Goal: Task Accomplishment & Management: Complete application form

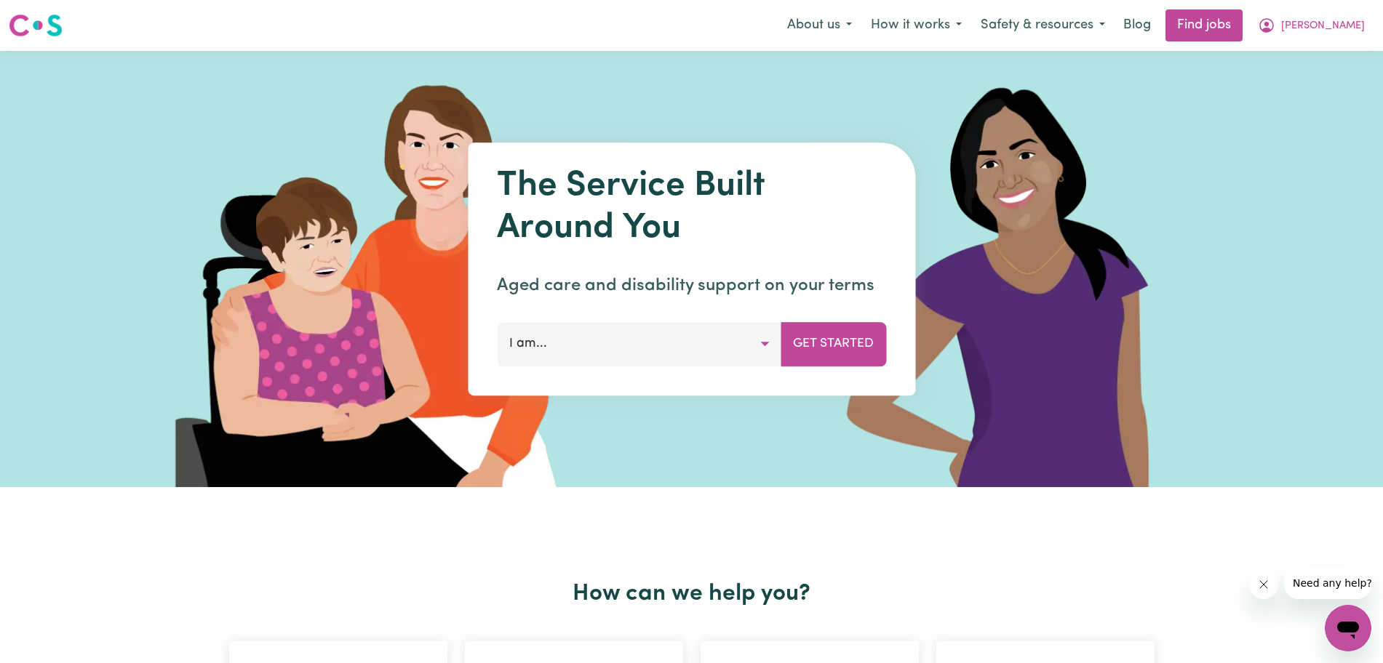
click at [1229, 23] on span "[PERSON_NAME]" at bounding box center [1323, 26] width 84 height 16
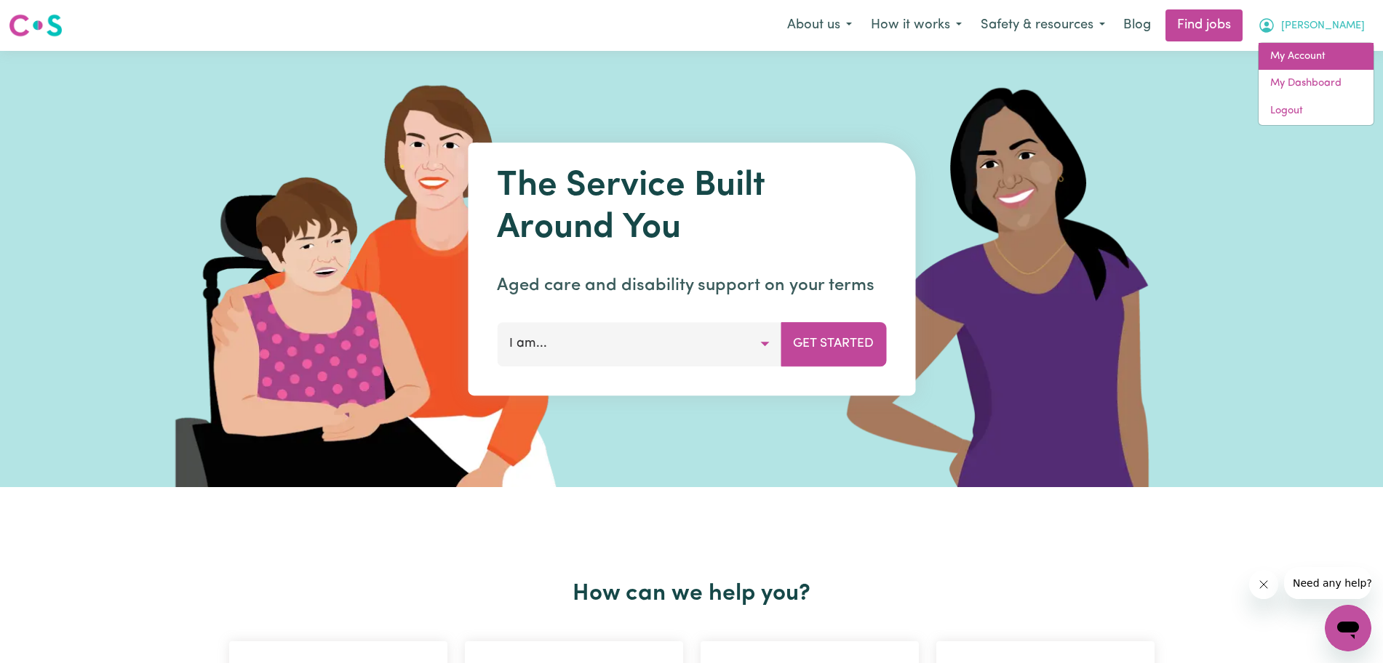
click at [1229, 47] on link "My Account" at bounding box center [1315, 57] width 115 height 28
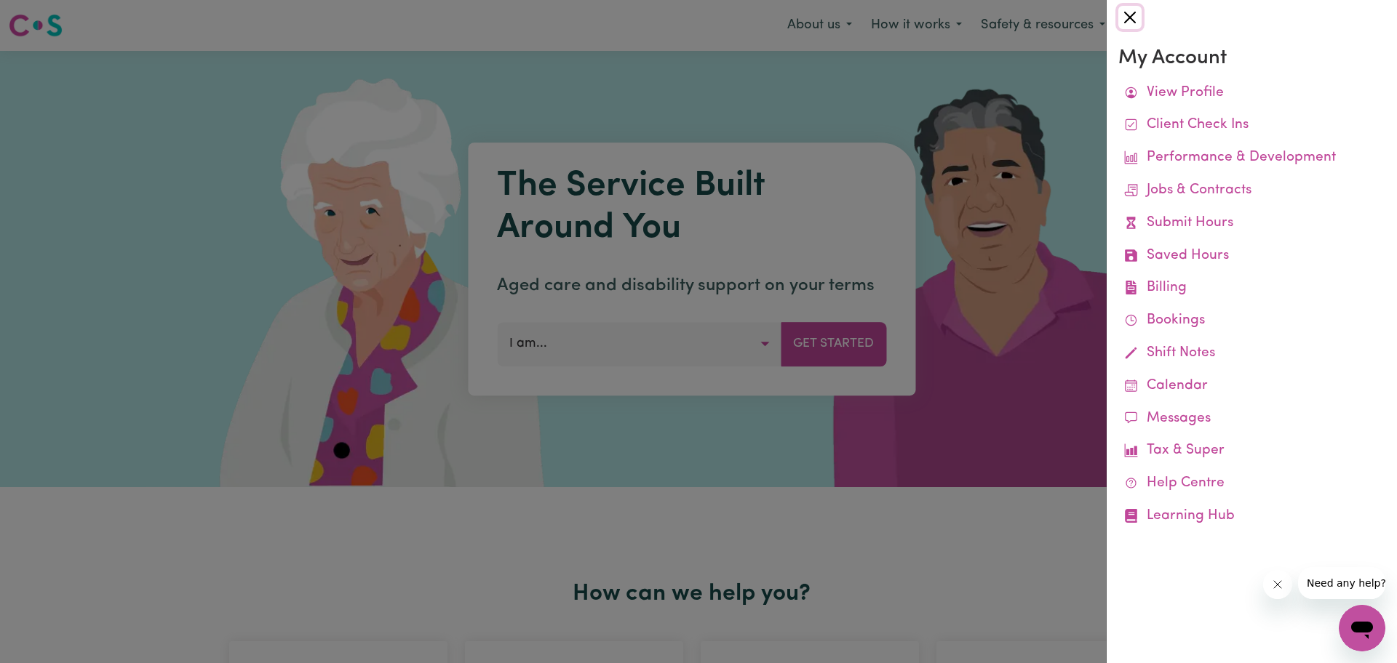
click at [1124, 13] on button "Close" at bounding box center [1129, 17] width 23 height 23
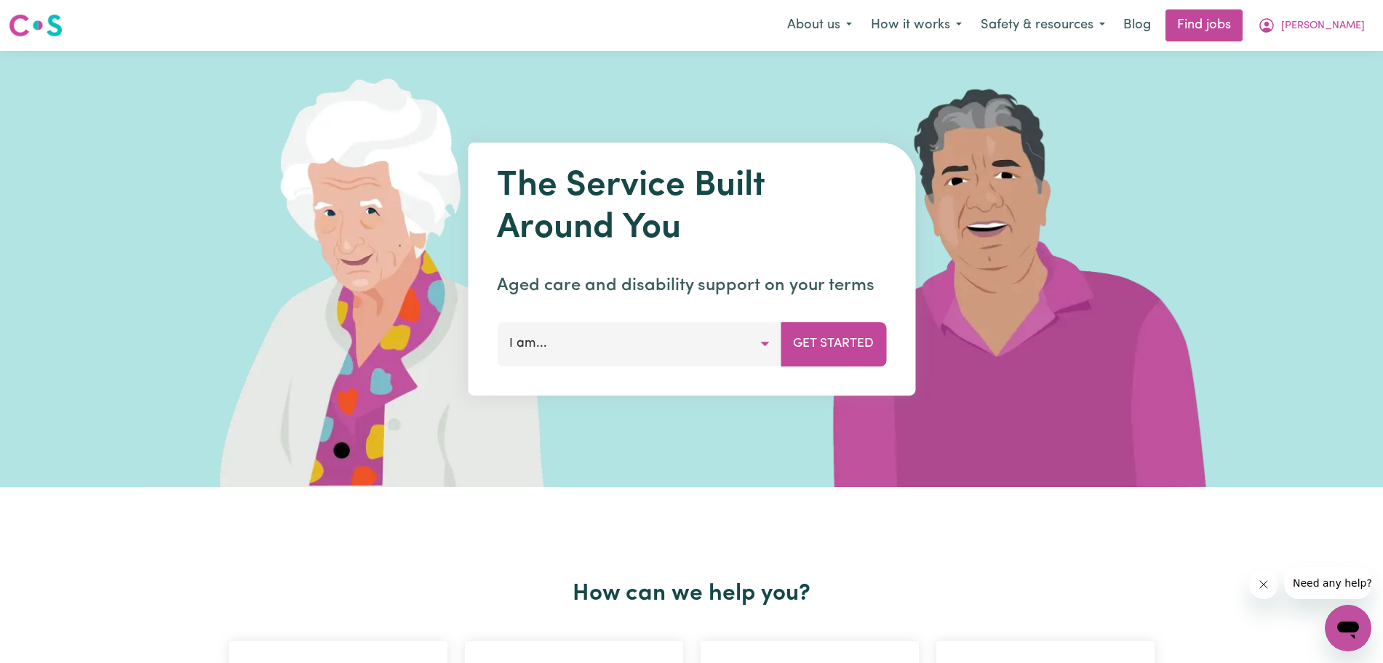
click at [1229, 28] on button "[PERSON_NAME]" at bounding box center [1311, 25] width 126 height 31
click at [1229, 92] on link "My Dashboard" at bounding box center [1315, 84] width 115 height 28
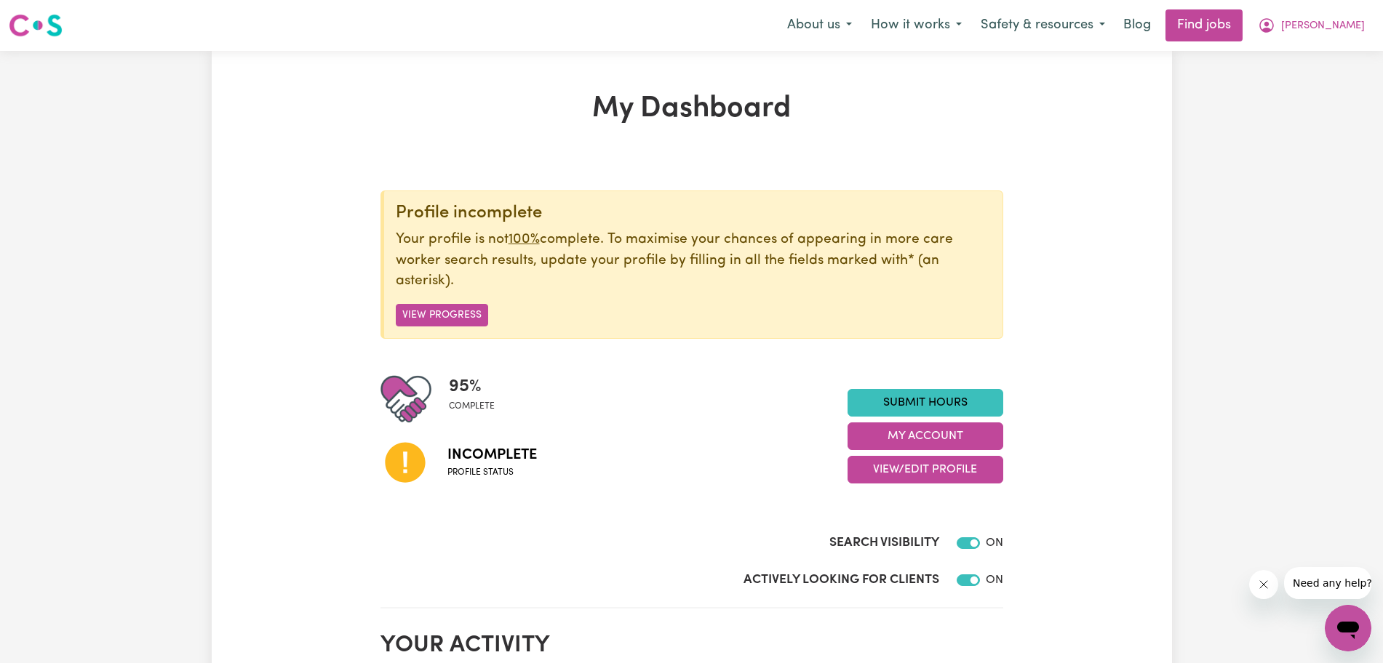
click at [462, 314] on button "View Progress" at bounding box center [442, 315] width 92 height 23
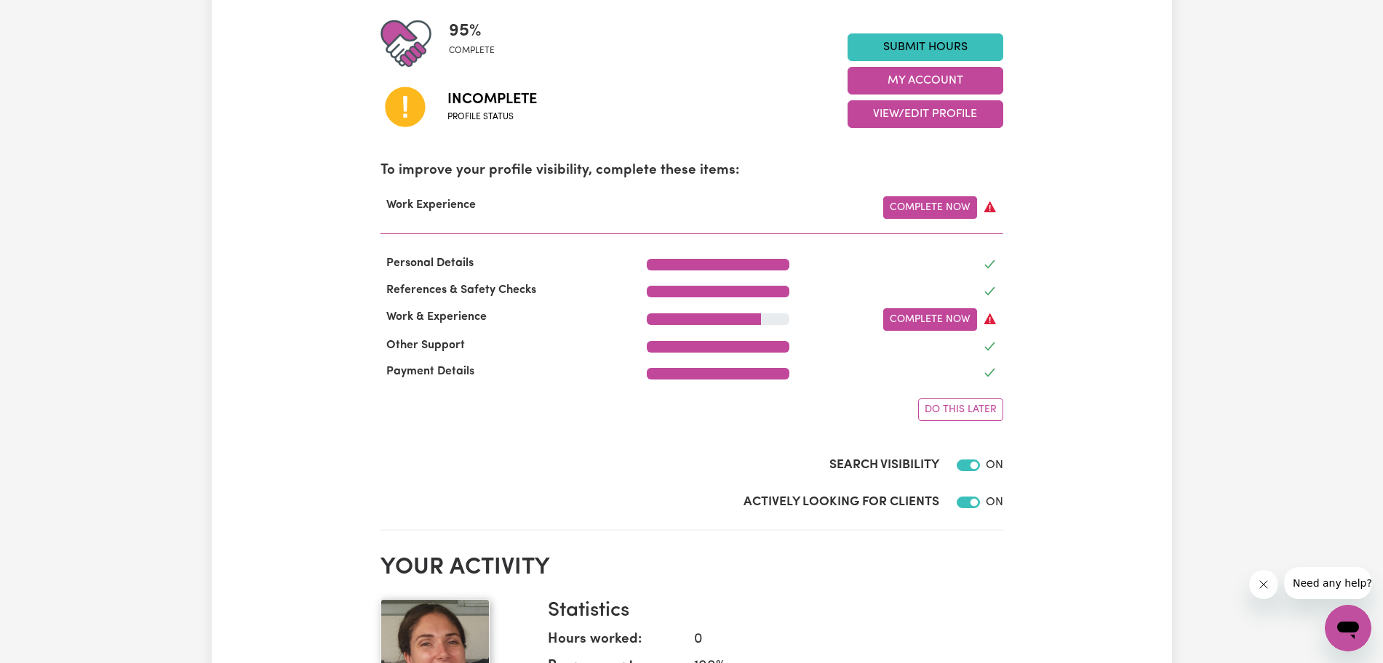
scroll to position [362, 0]
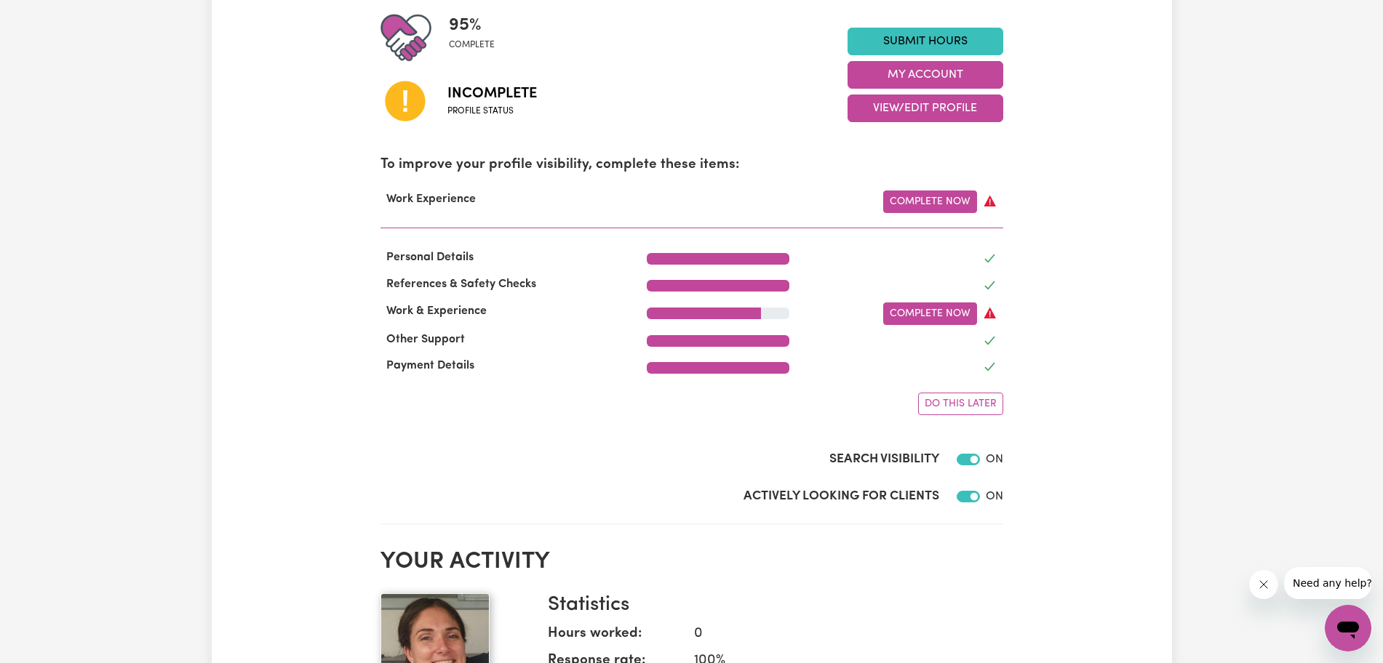
click at [954, 322] on link "Complete Now" at bounding box center [930, 314] width 94 height 23
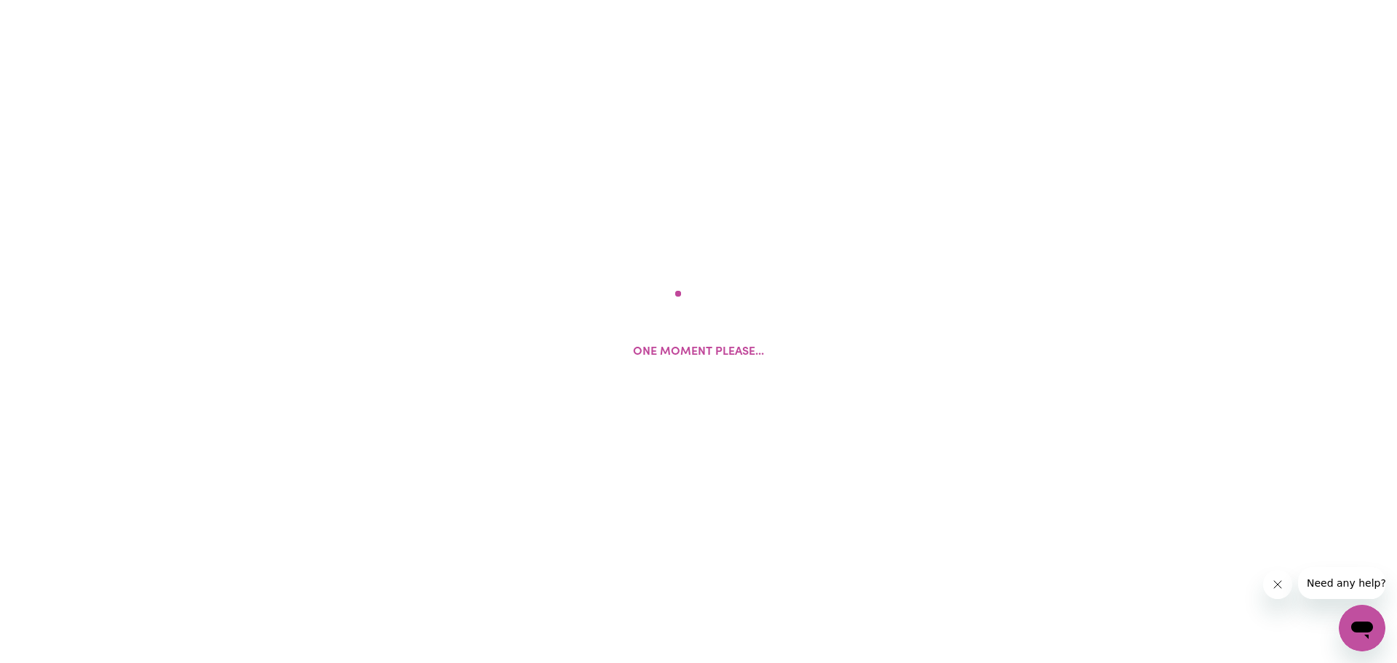
select select "Certificate III (Individual Support)"
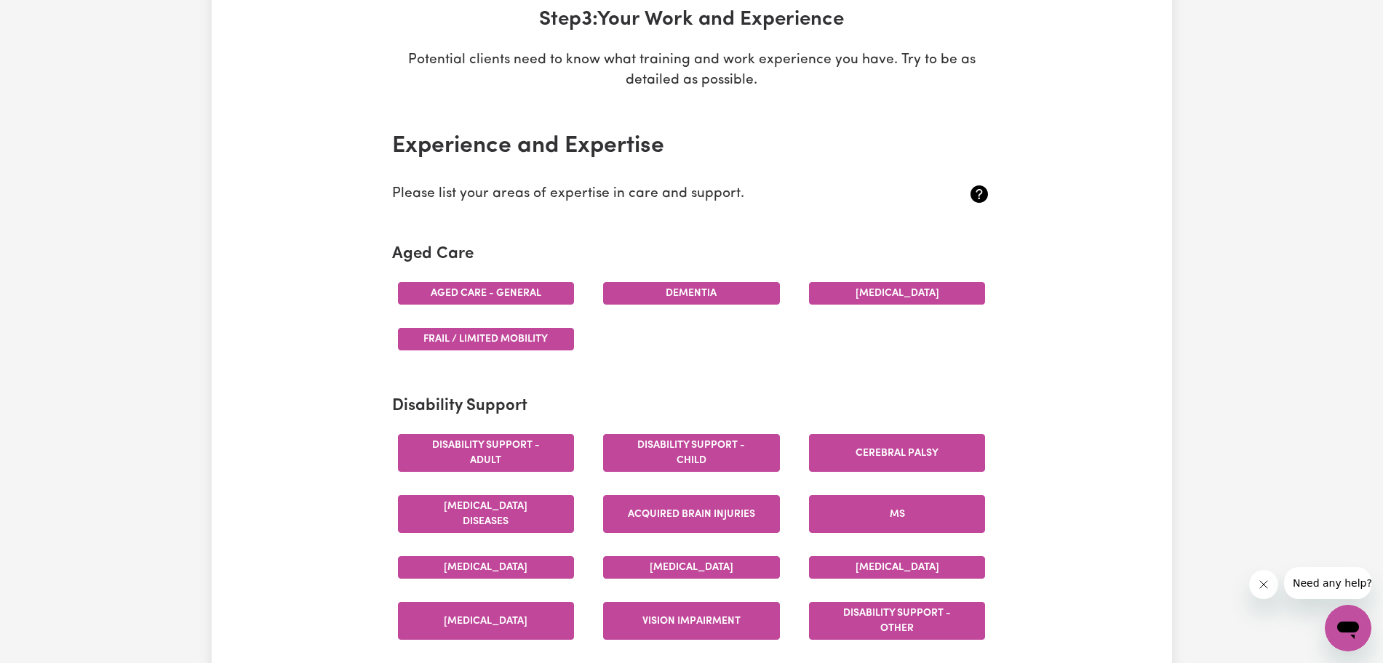
scroll to position [293, 0]
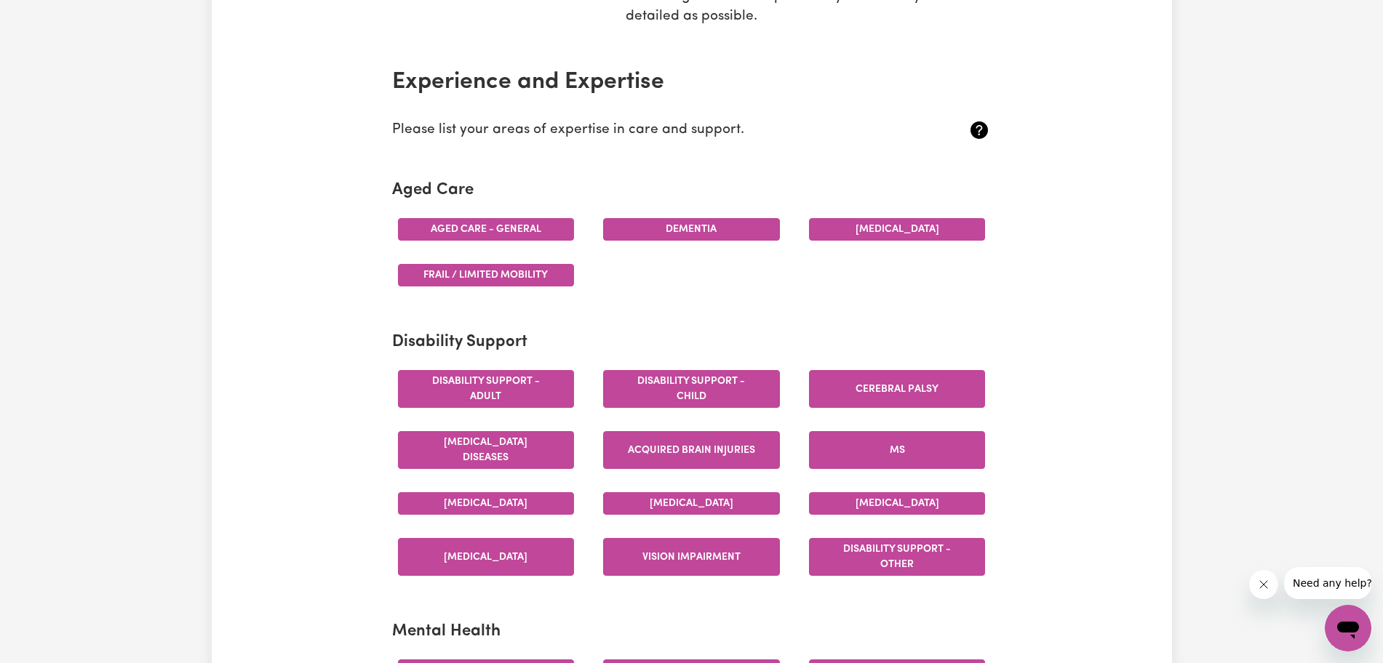
click at [520, 228] on button "Aged care - General" at bounding box center [486, 229] width 177 height 23
click at [634, 224] on button "Dementia" at bounding box center [691, 229] width 177 height 23
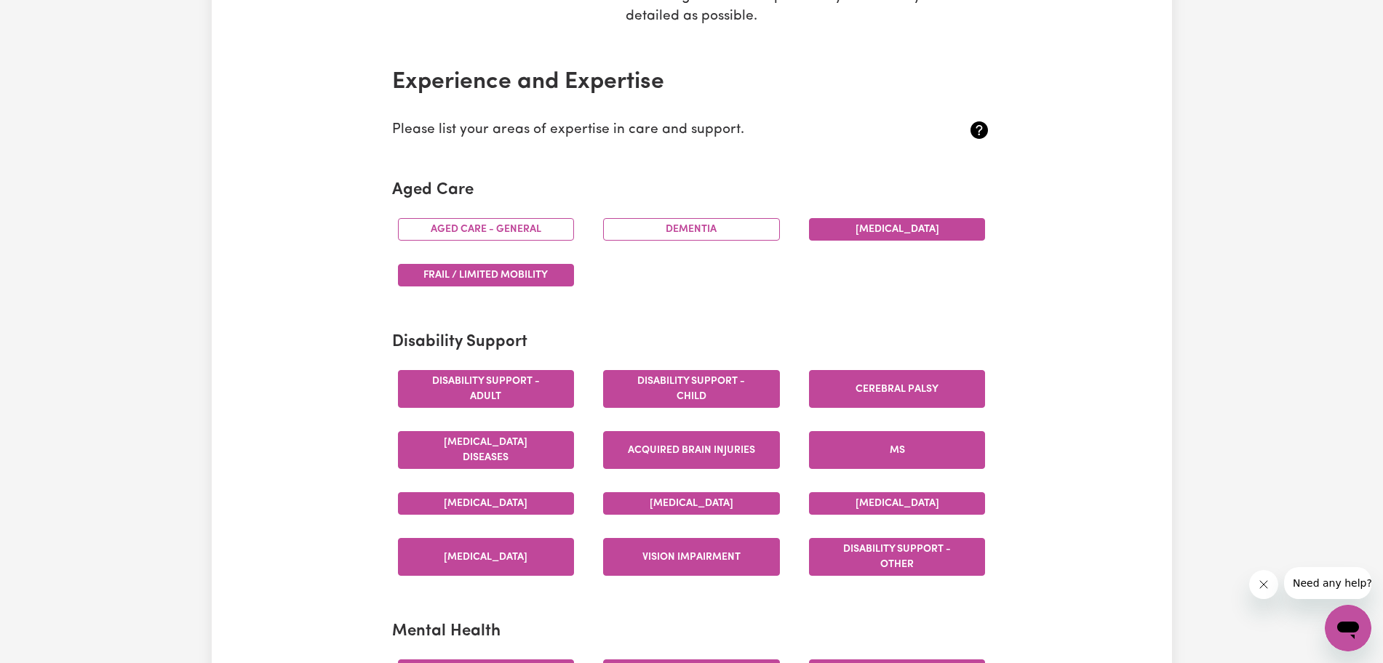
click at [517, 268] on button "Frail / limited mobility" at bounding box center [486, 275] width 177 height 23
click at [880, 218] on button "[MEDICAL_DATA]" at bounding box center [897, 229] width 177 height 23
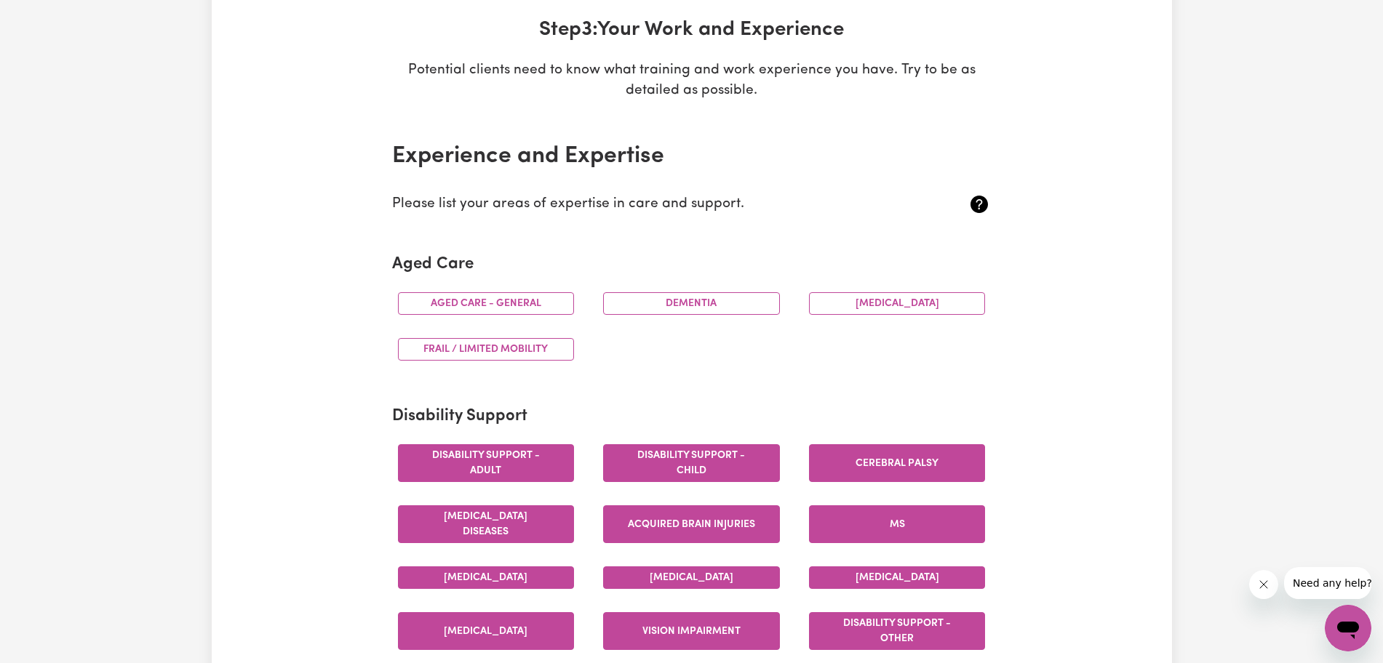
scroll to position [177, 0]
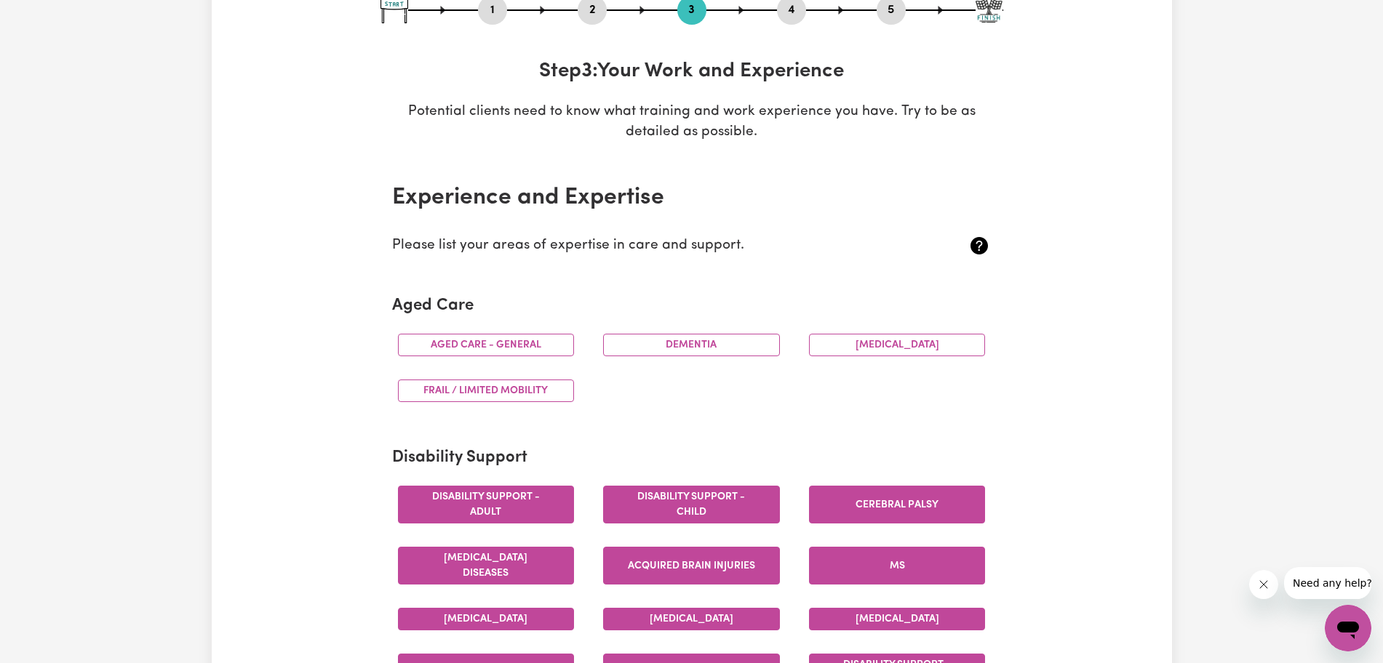
click at [842, 356] on button "[MEDICAL_DATA]" at bounding box center [897, 345] width 177 height 23
click at [663, 346] on button "Dementia" at bounding box center [691, 345] width 177 height 23
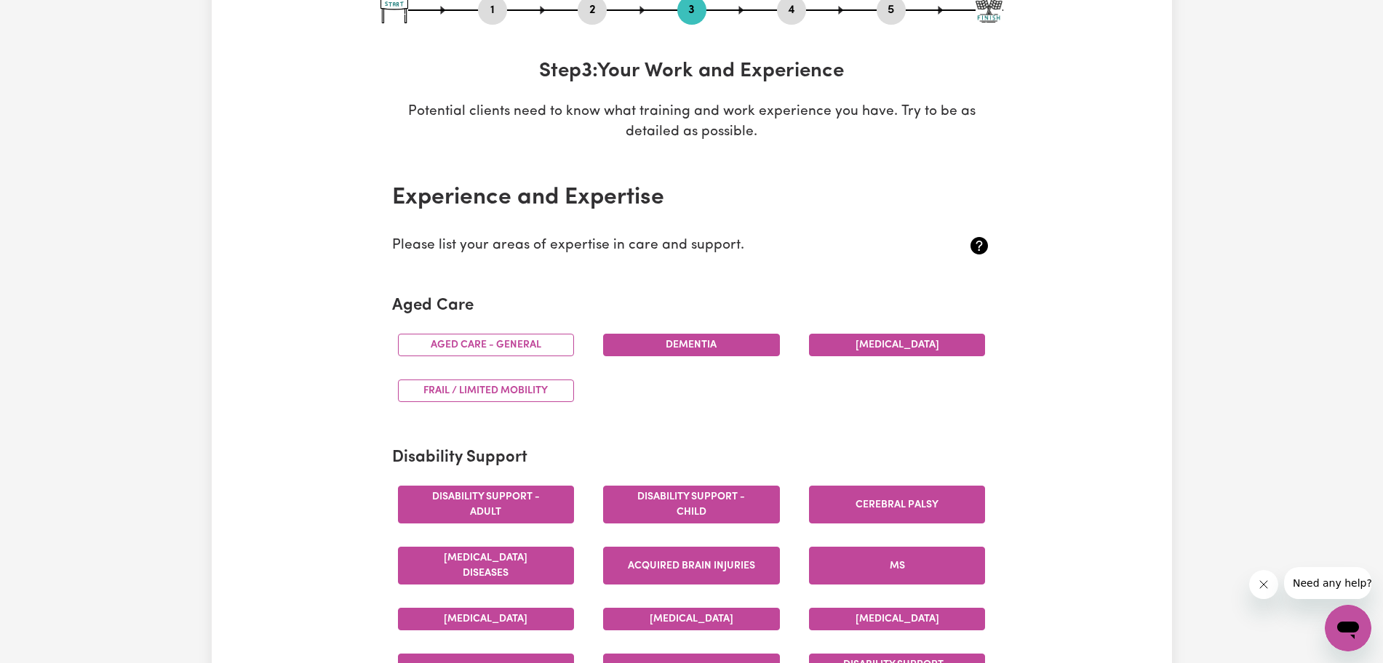
click at [543, 353] on button "Aged care - General" at bounding box center [486, 345] width 177 height 23
click at [543, 401] on button "Frail / limited mobility" at bounding box center [486, 391] width 177 height 23
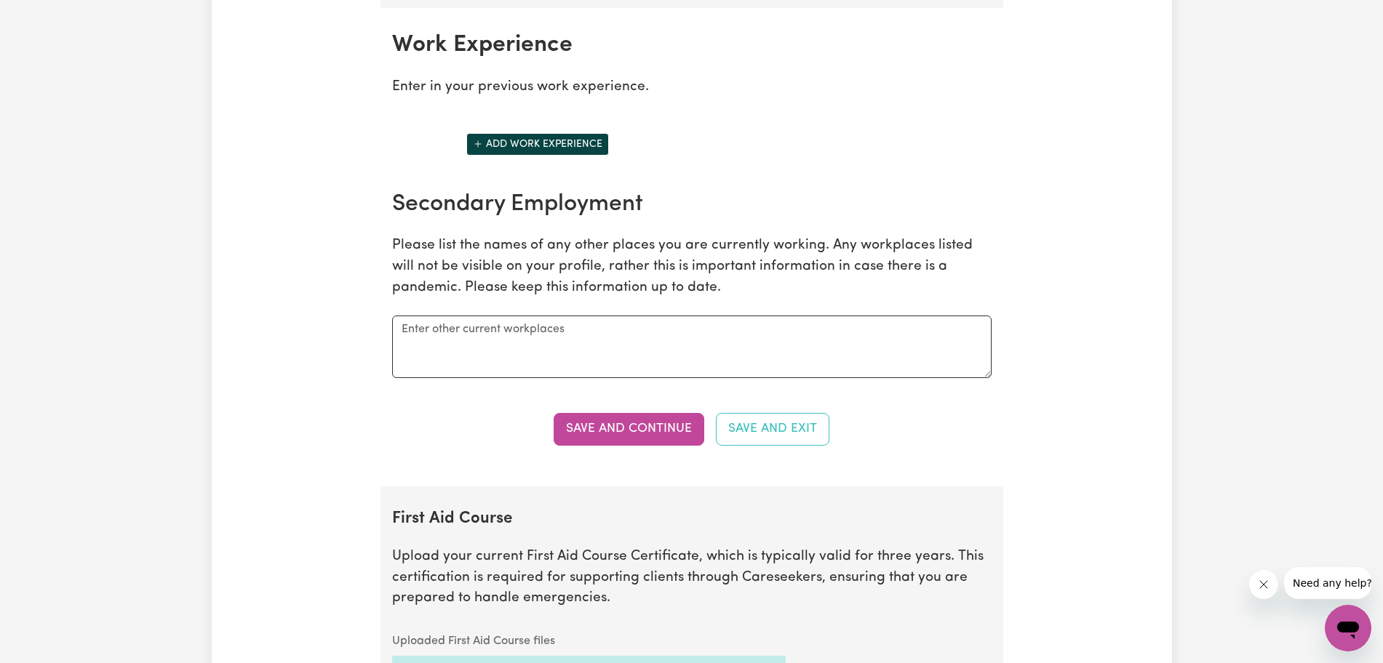
scroll to position [2049, 0]
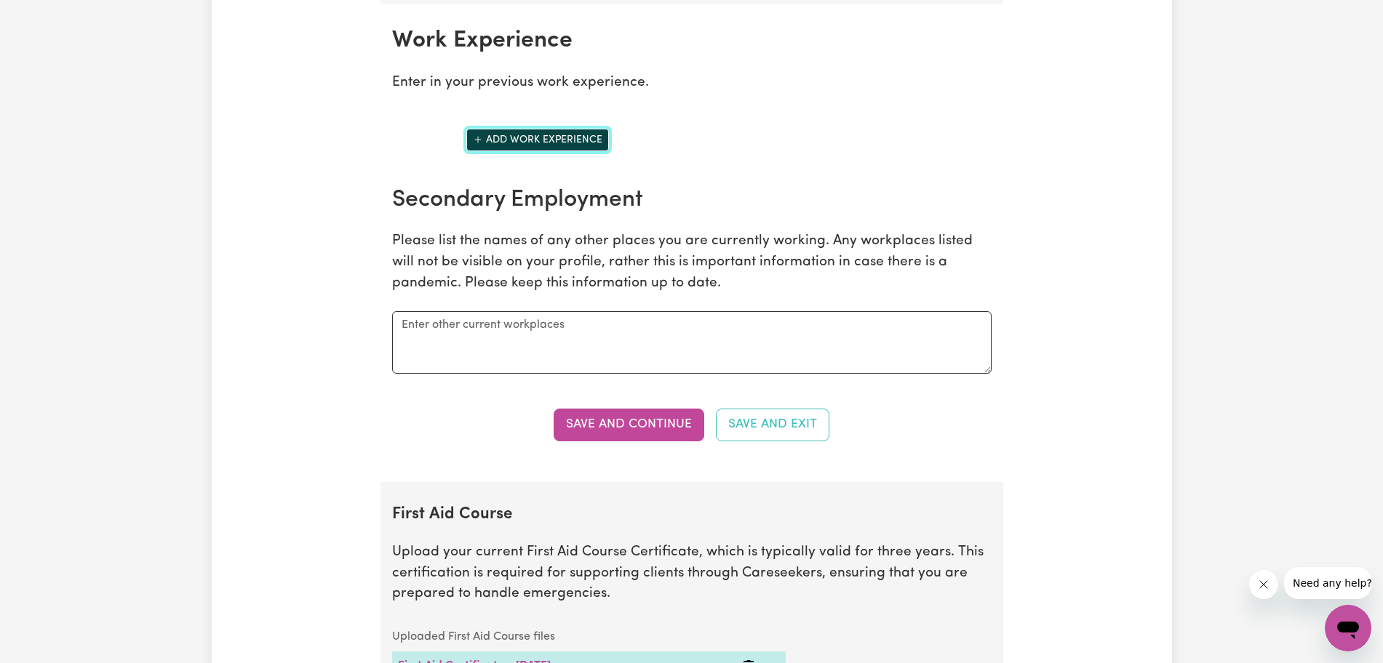
click at [572, 135] on button "Add work experience" at bounding box center [537, 140] width 143 height 23
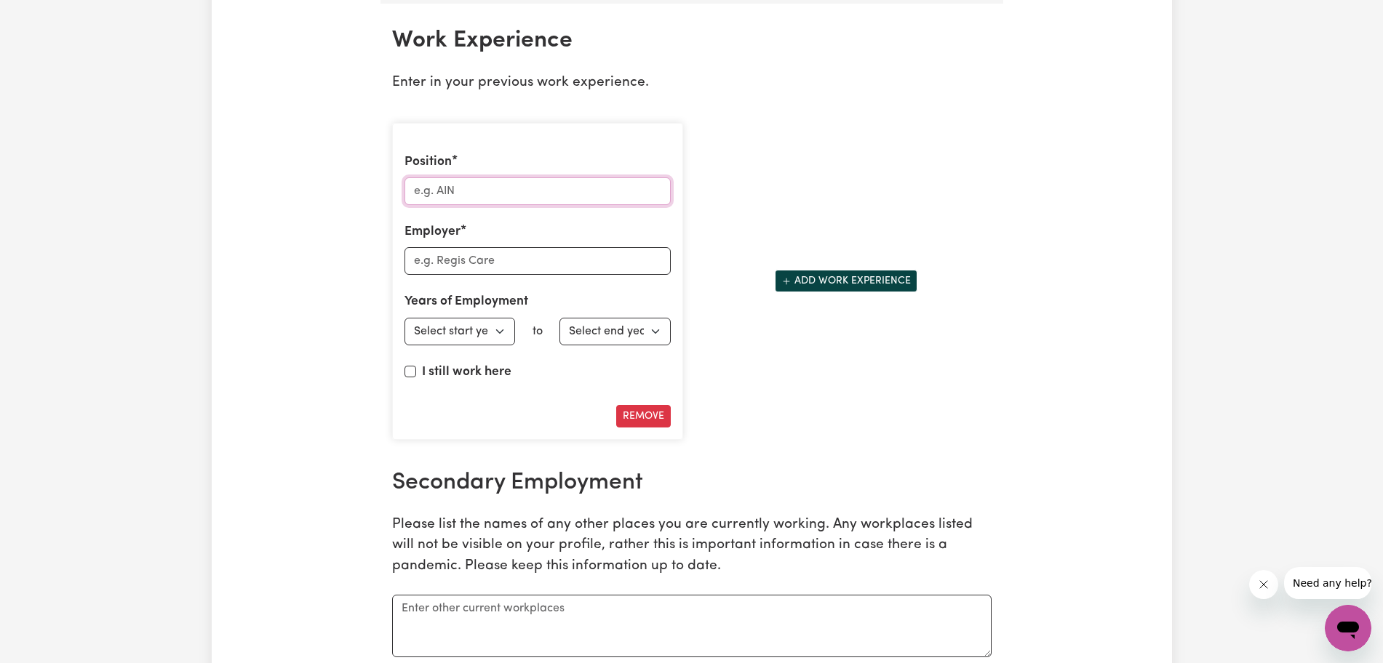
click at [482, 194] on input "Position" at bounding box center [537, 191] width 266 height 28
type input "disability SUpport"
type input "Stellar"
click at [490, 341] on select "Select start year [DATE] 1952 1953 1954 1955 1956 1957 1958 1959 1960 1961 1962…" at bounding box center [459, 332] width 111 height 28
select select "2024"
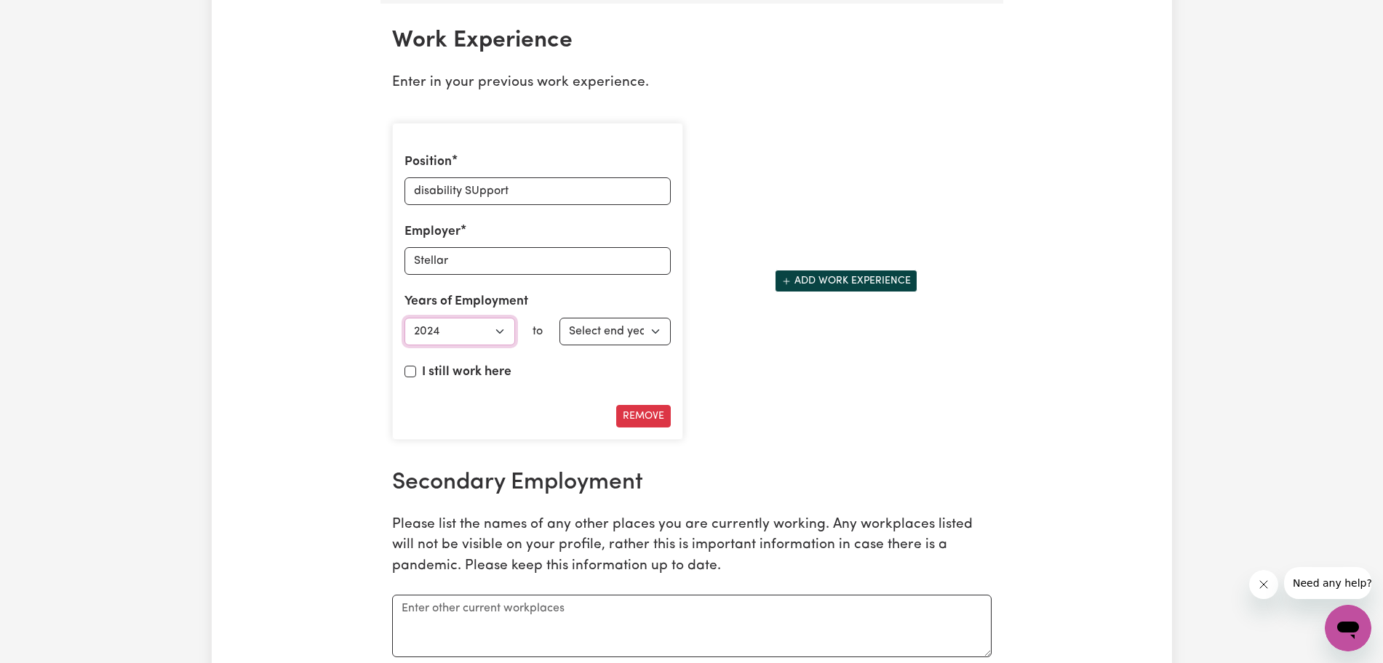
click at [404, 318] on select "Select start year [DATE] 1952 1953 1954 1955 1956 1957 1958 1959 1960 1961 1962…" at bounding box center [459, 332] width 111 height 28
click at [411, 371] on input "I still work here" at bounding box center [410, 372] width 12 height 12
checkbox input "true"
click at [838, 279] on button "Add work experience" at bounding box center [846, 281] width 143 height 23
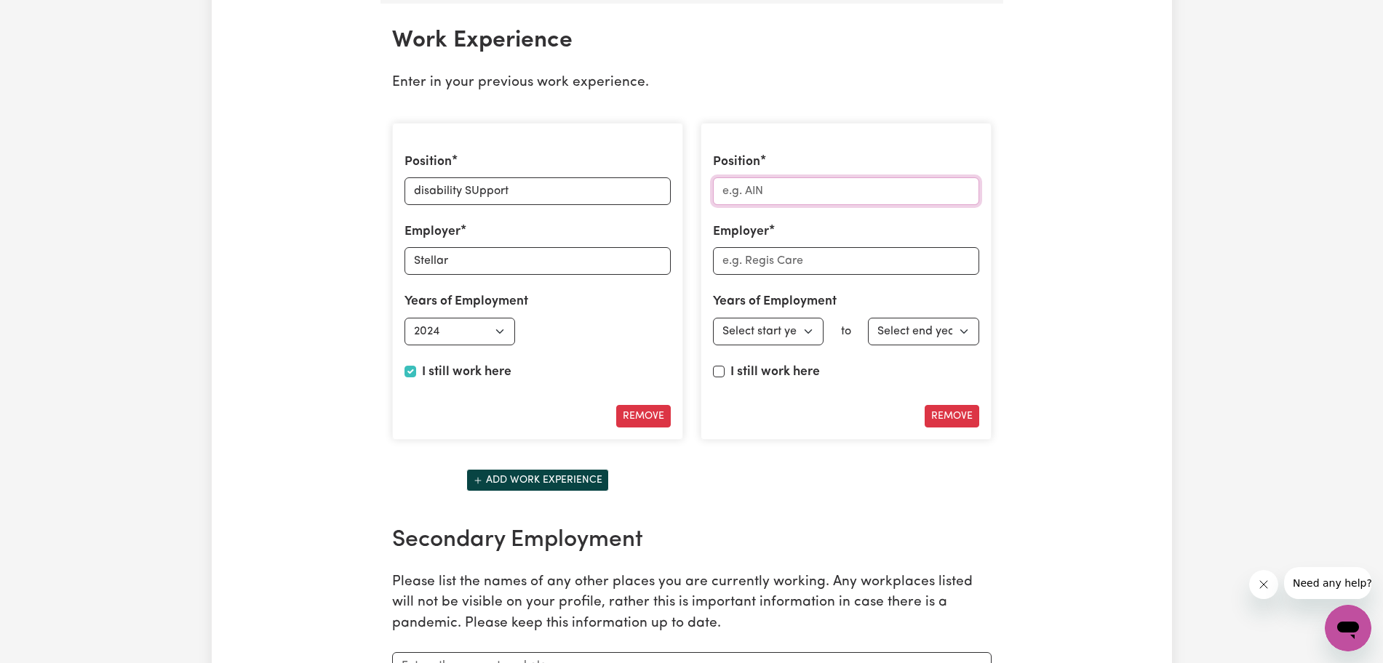
click at [755, 188] on input "Position" at bounding box center [846, 191] width 266 height 28
type input "disability support"
type input "Hire up"
select select "2024"
click at [724, 377] on div "I still work here" at bounding box center [846, 375] width 266 height 25
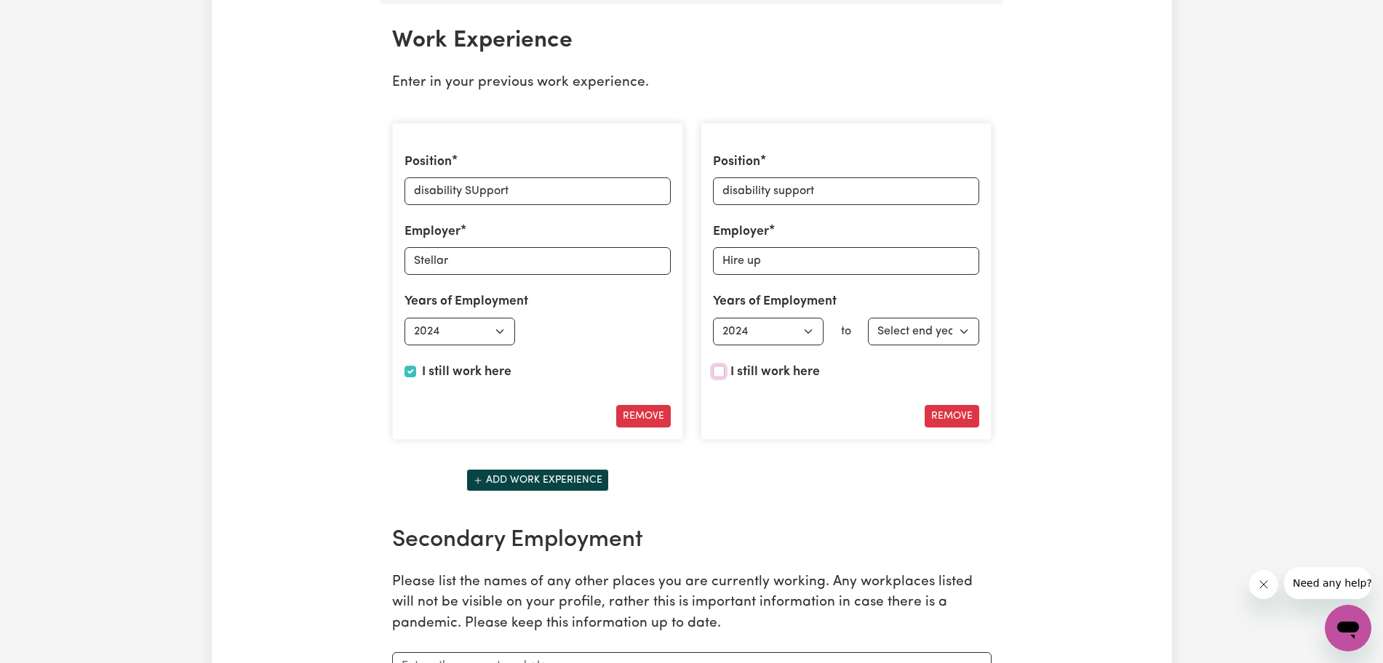
click at [719, 369] on input "I still work here" at bounding box center [719, 372] width 12 height 12
checkbox input "true"
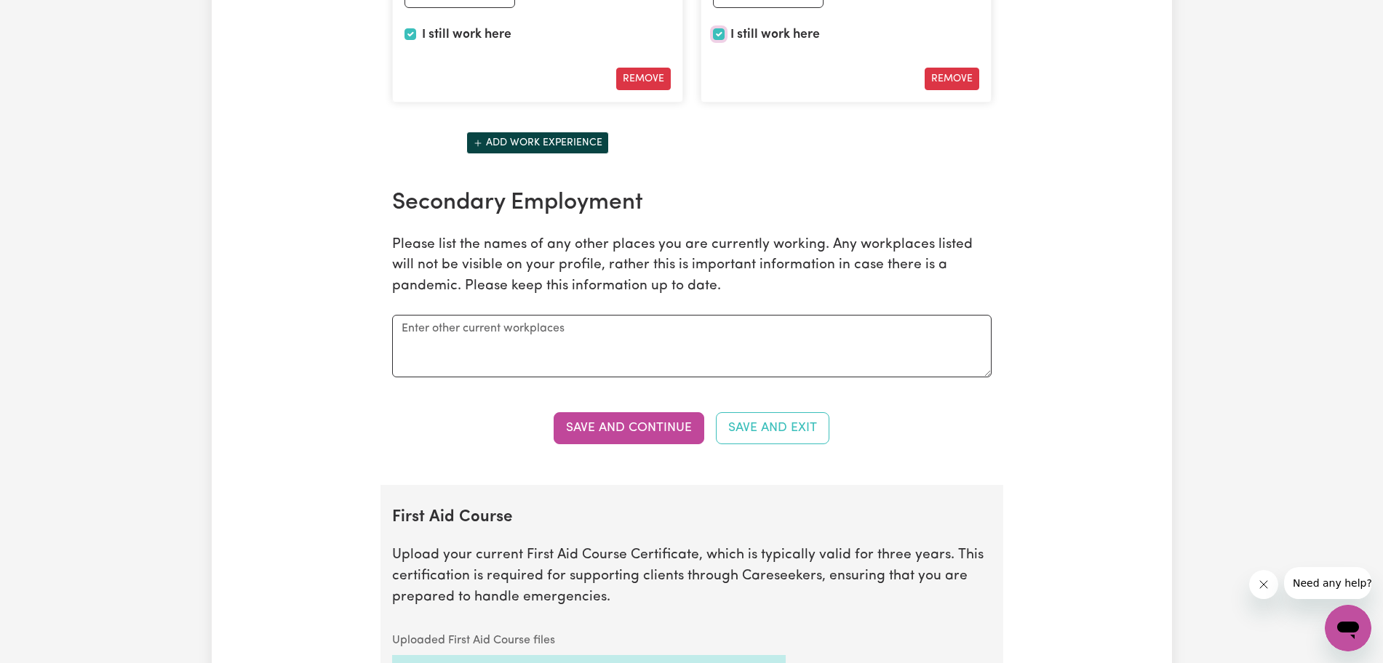
scroll to position [2389, 0]
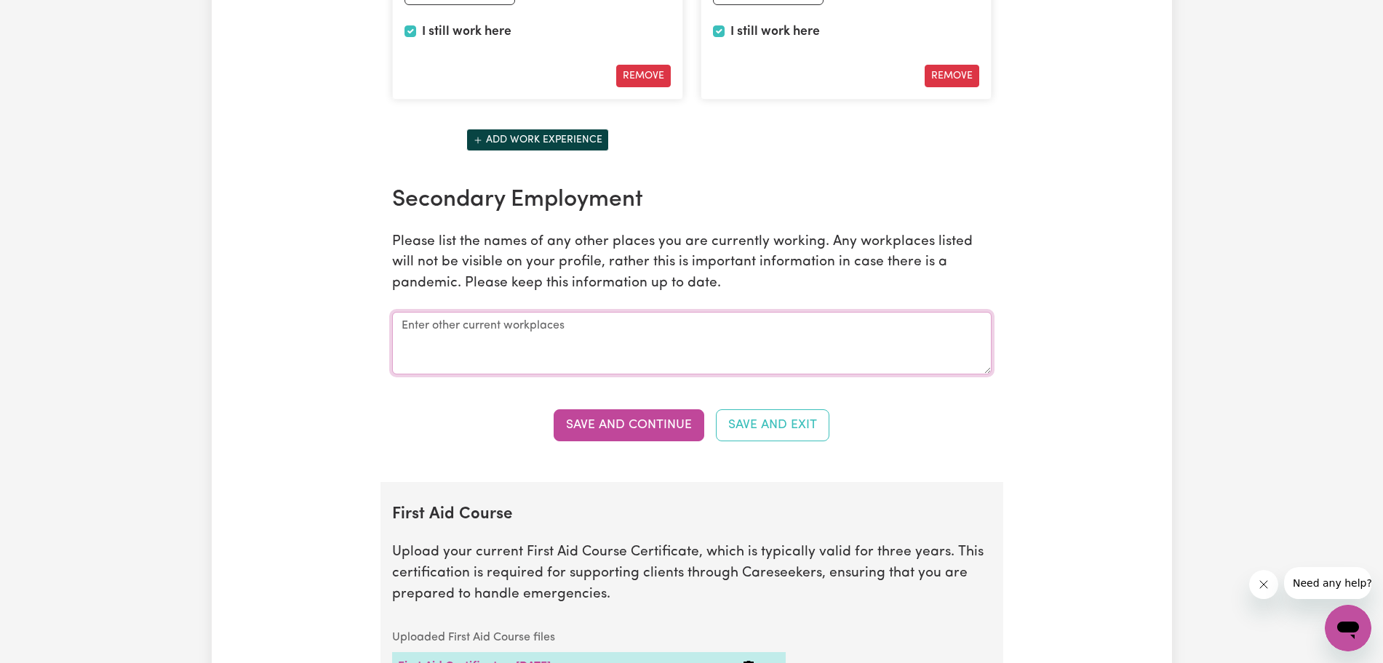
click at [675, 362] on textarea at bounding box center [691, 343] width 599 height 63
type textarea "m"
type textarea "[DEMOGRAPHIC_DATA] Army, construction and mining industry, logistic supply chai…"
click at [665, 411] on button "Save and Continue" at bounding box center [629, 426] width 151 height 32
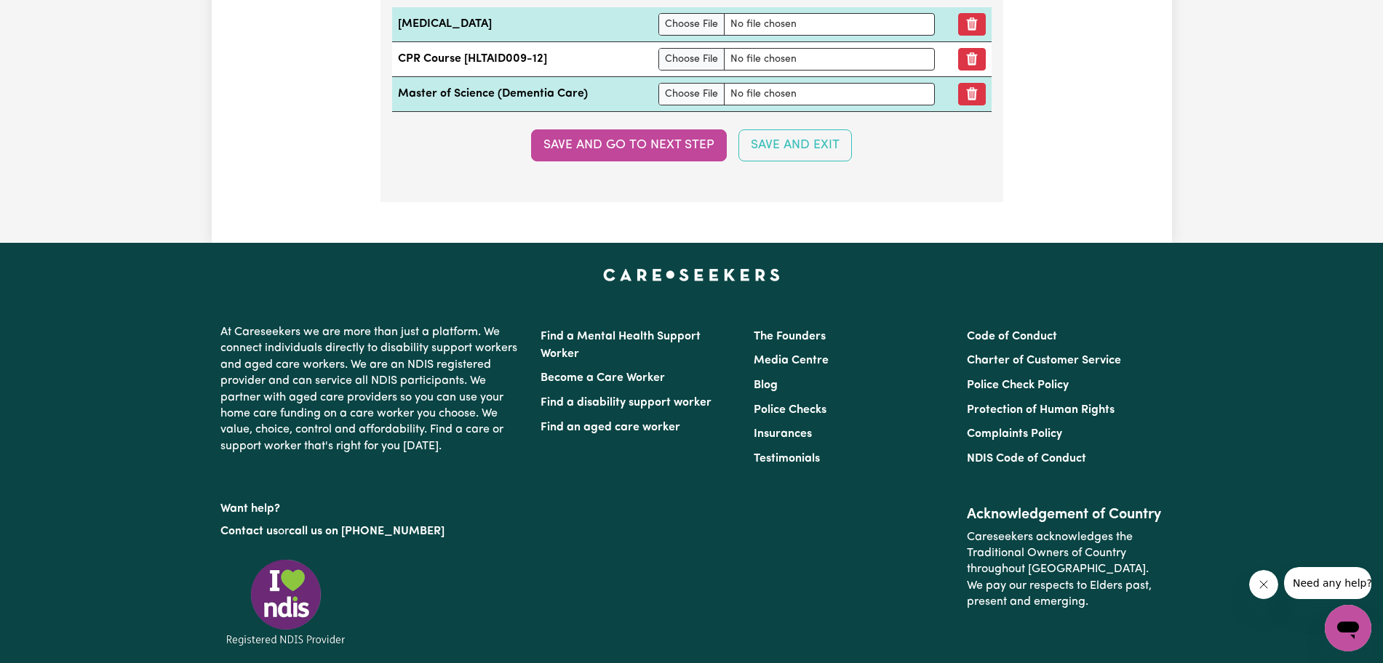
scroll to position [4033, 0]
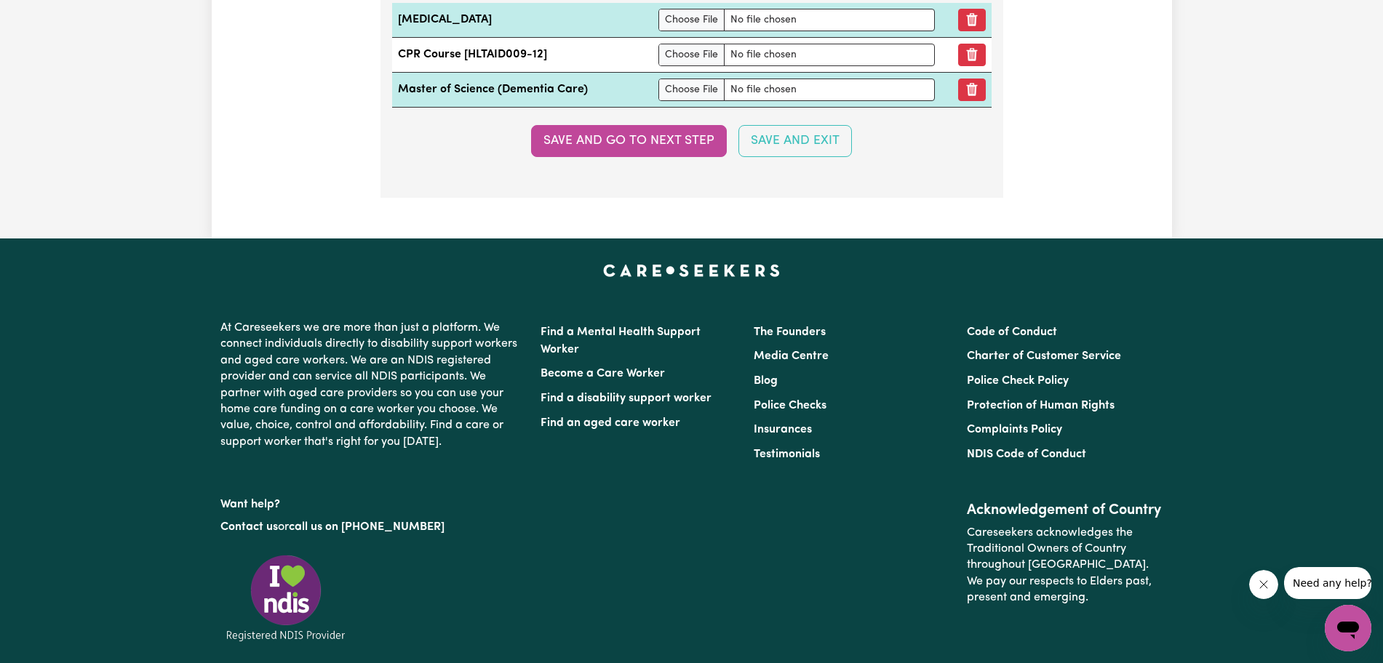
click at [642, 151] on button "Save and go to next step" at bounding box center [629, 141] width 196 height 32
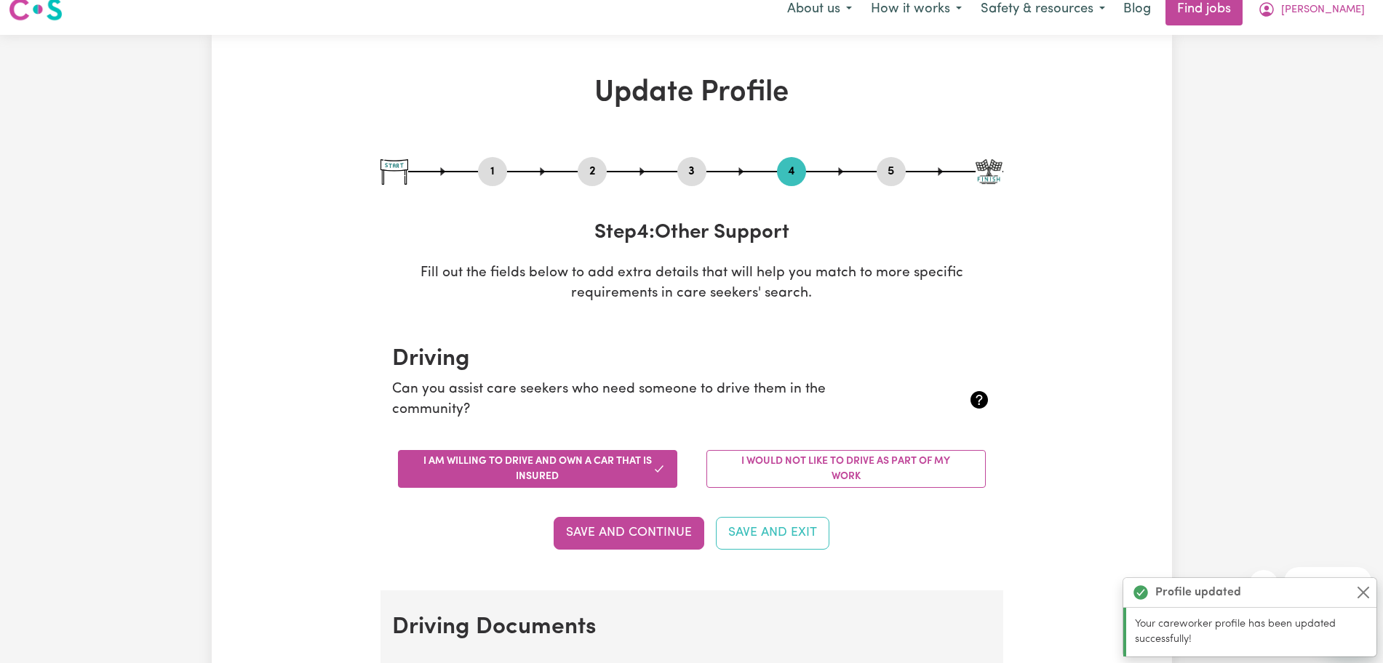
scroll to position [0, 0]
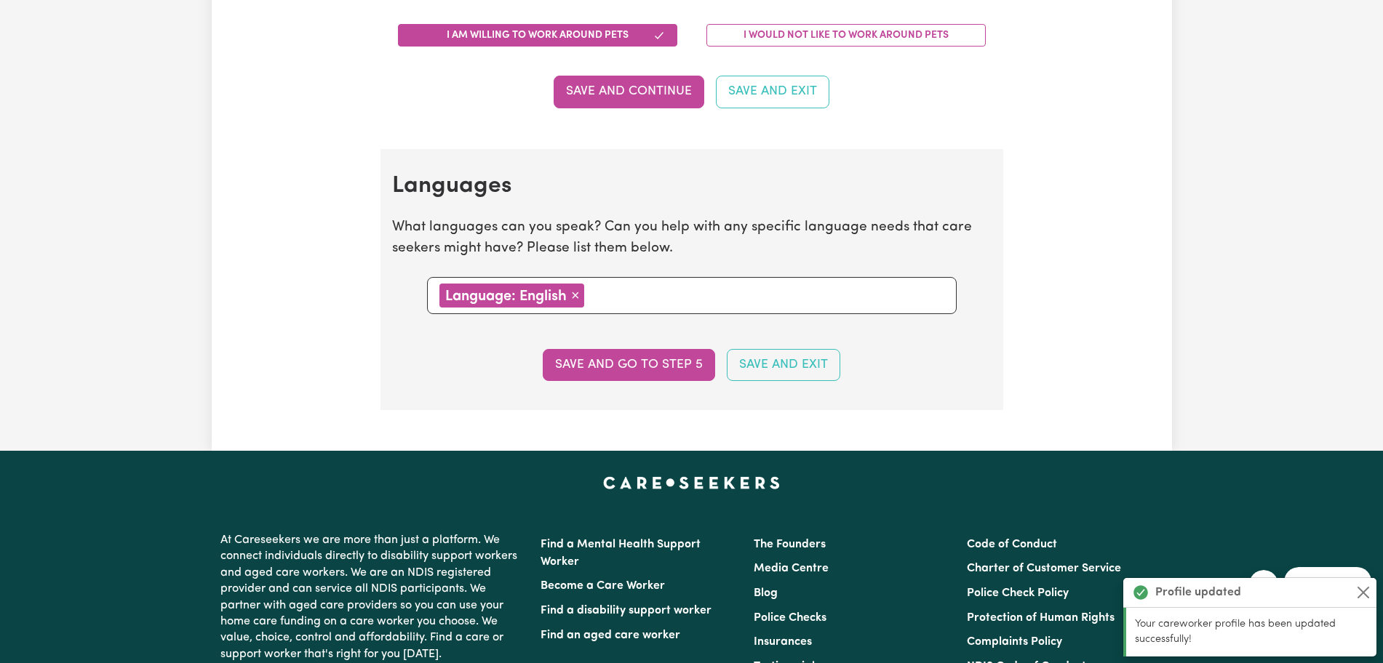
click at [631, 366] on button "Save and go to step 5" at bounding box center [629, 365] width 172 height 32
select select "I am providing services privately on my own"
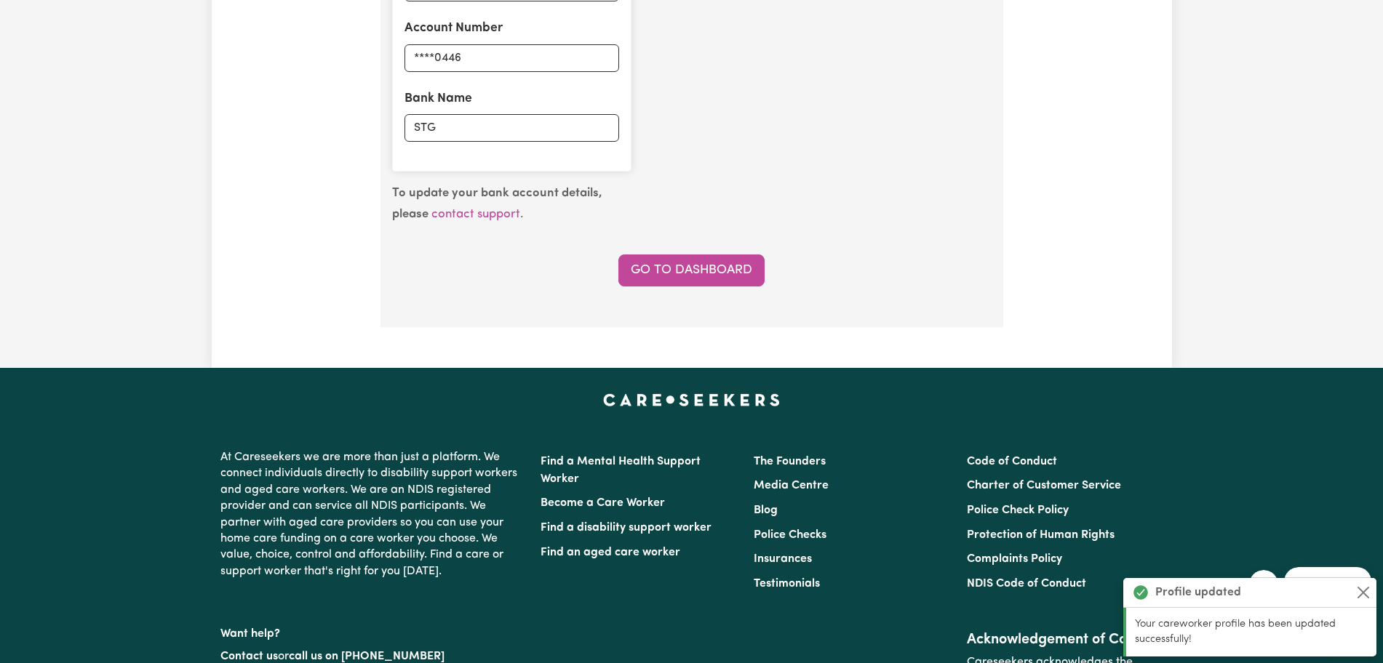
scroll to position [1189, 0]
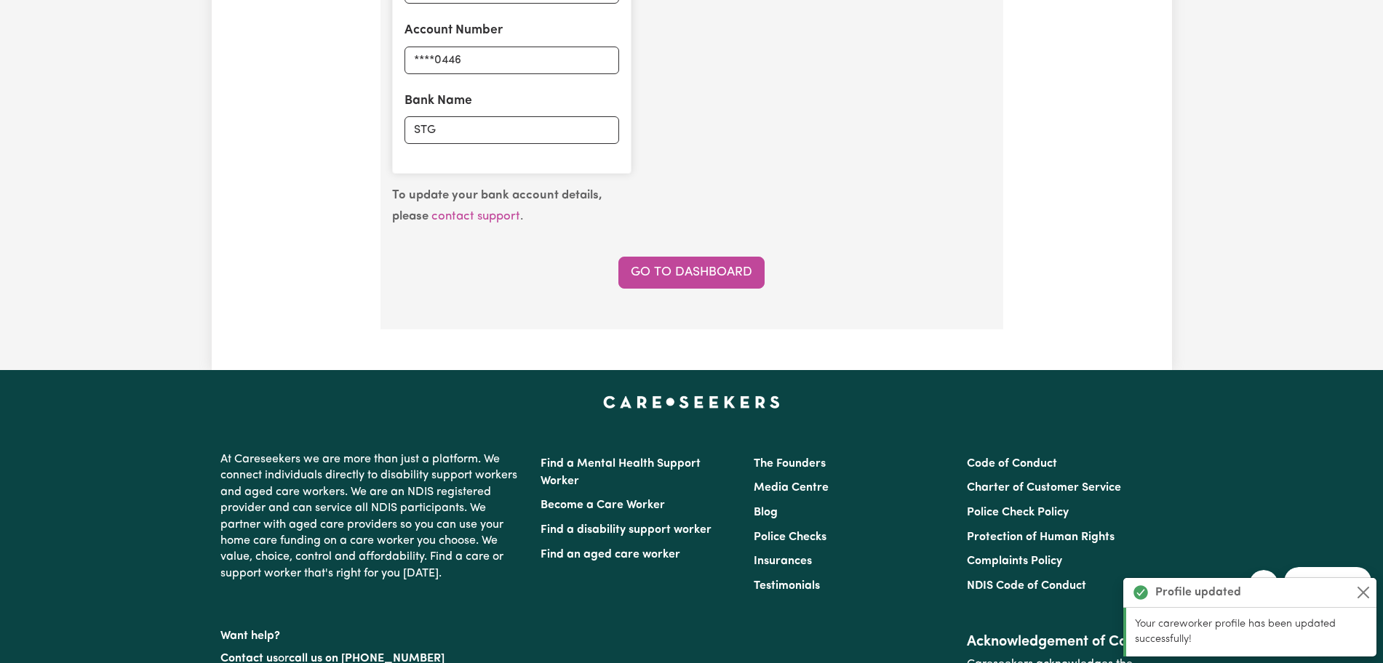
click at [687, 269] on link "Go to Dashboard" at bounding box center [691, 273] width 146 height 32
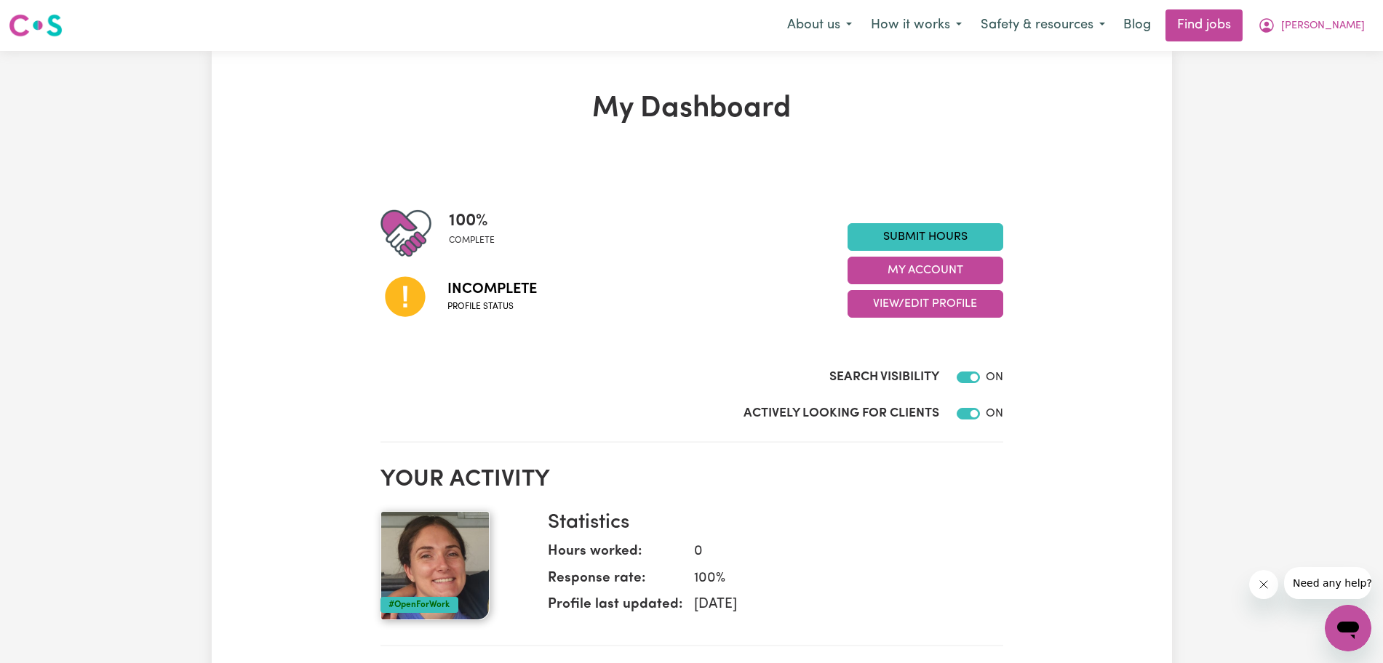
click at [482, 287] on span "Incomplete" at bounding box center [491, 290] width 89 height 22
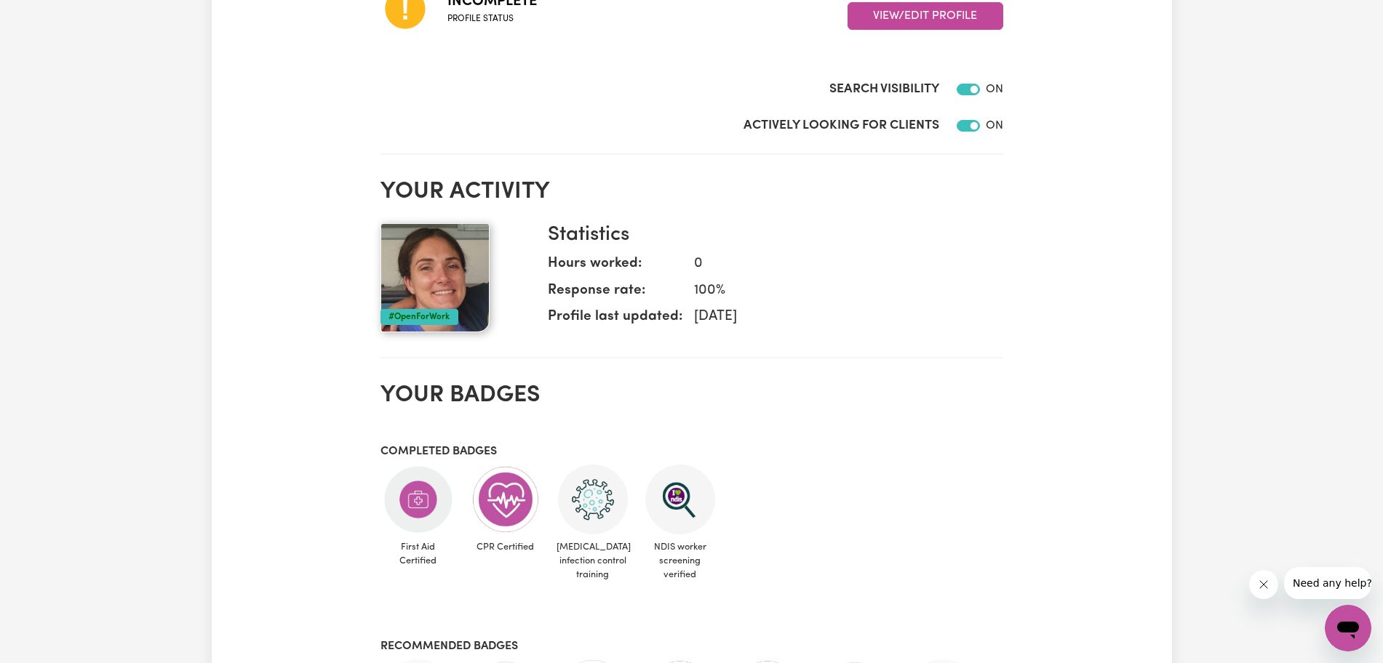
scroll to position [335, 0]
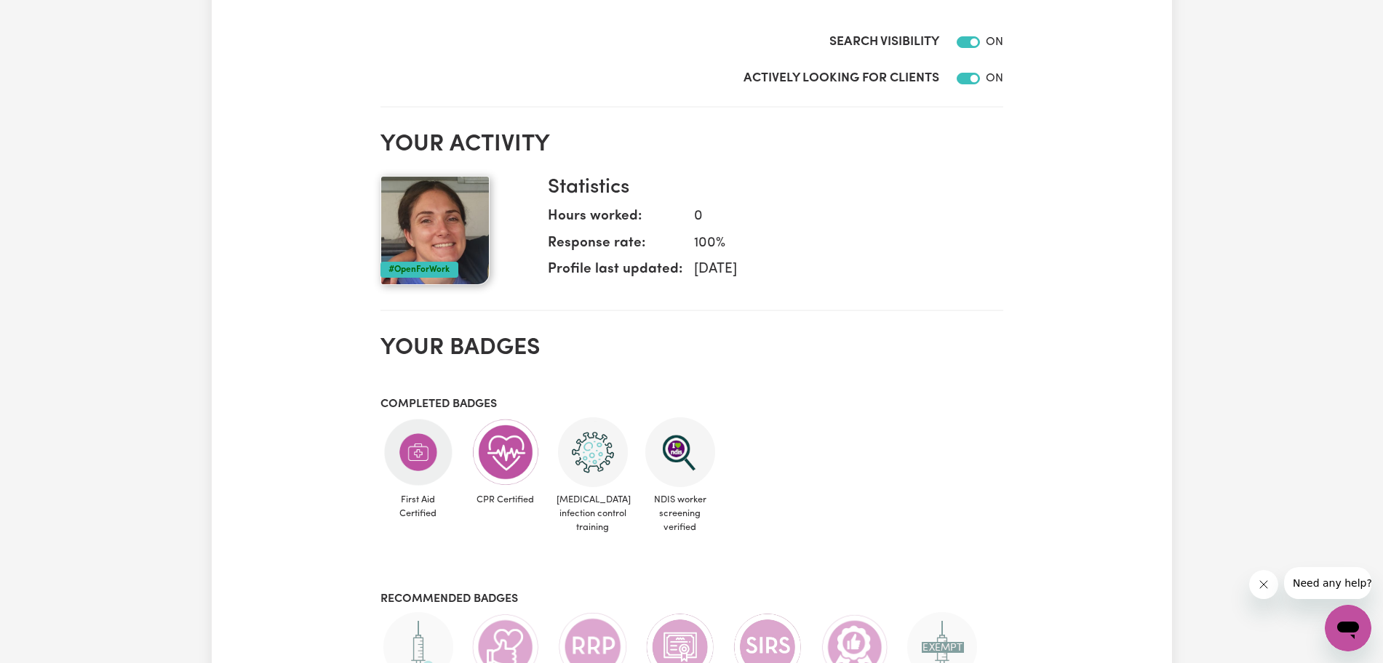
click at [1144, 519] on div "My Dashboard 100 % complete Incomplete Profile status Submit Hours My Account V…" at bounding box center [692, 378] width 960 height 1245
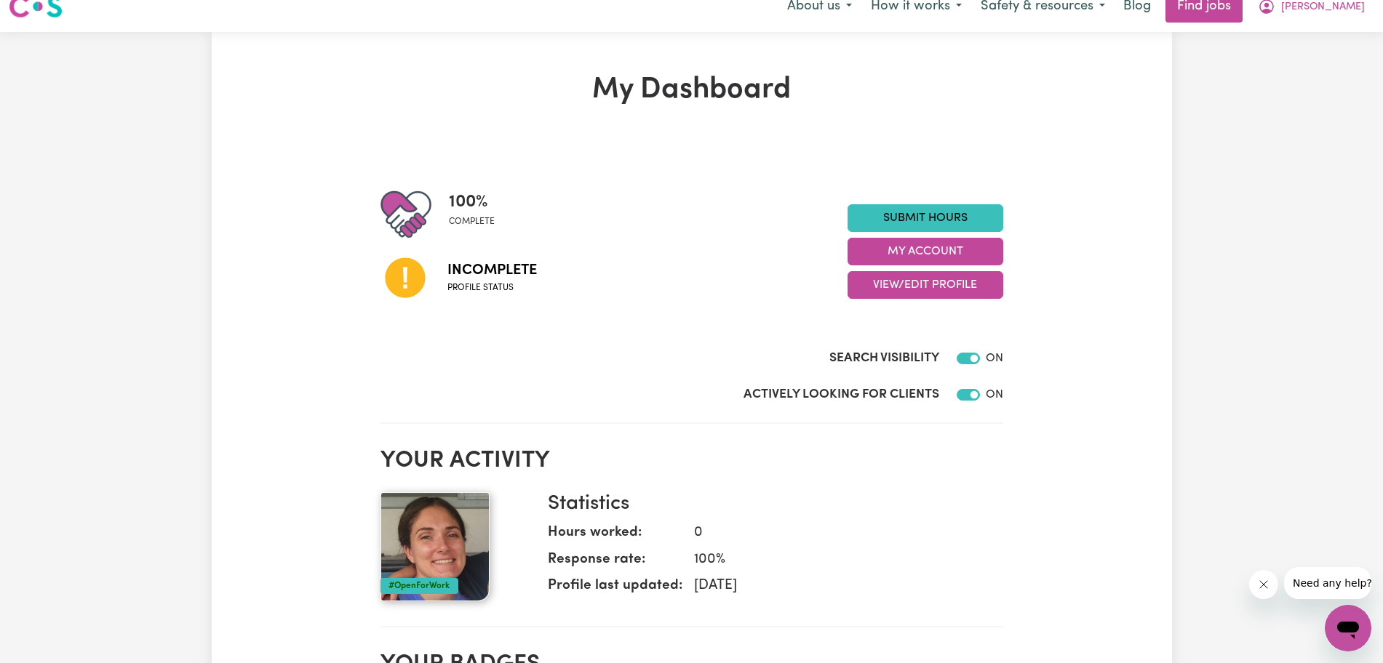
scroll to position [0, 0]
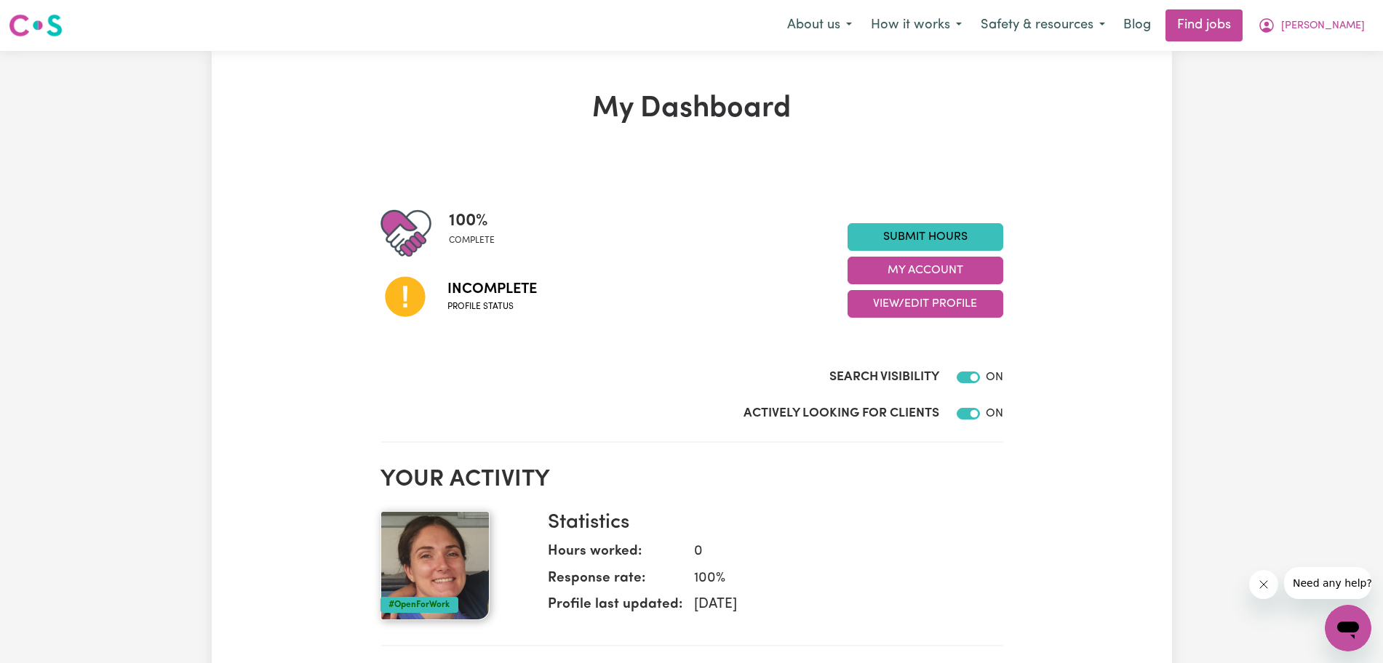
click at [952, 230] on link "Submit Hours" at bounding box center [925, 237] width 156 height 28
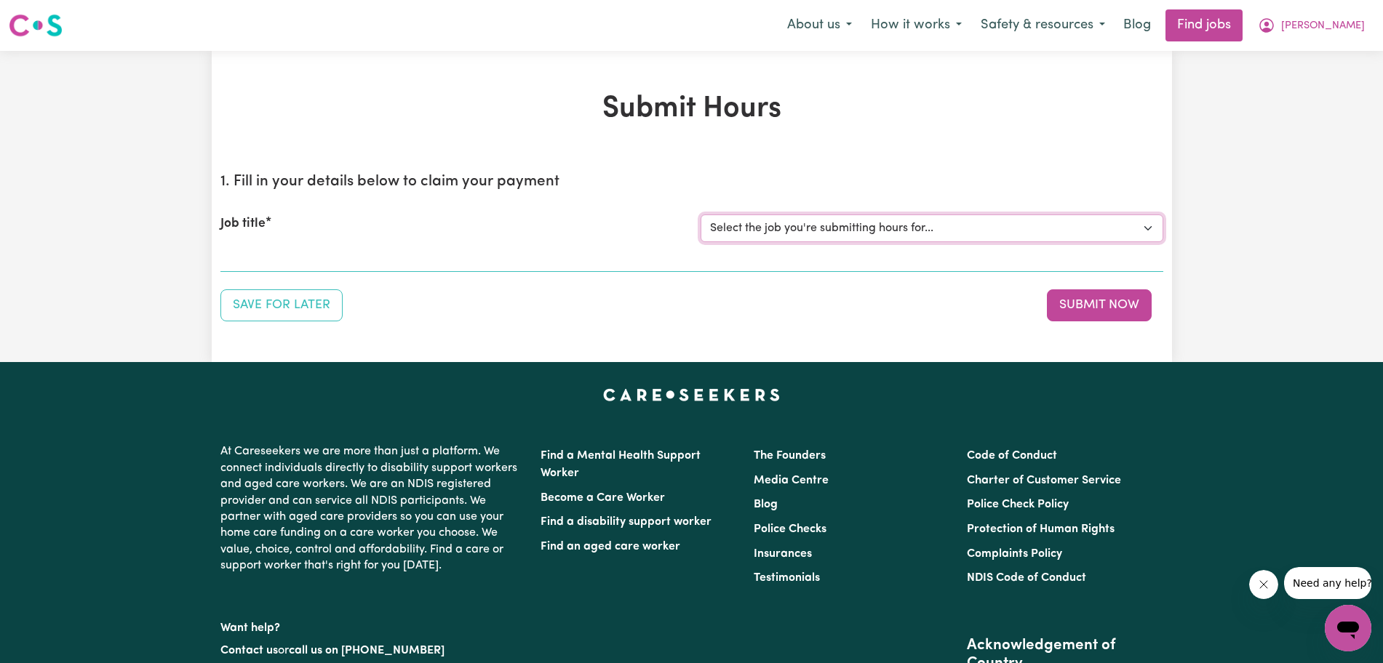
click at [952, 230] on select "Select the job you're submitting hours for..." at bounding box center [931, 229] width 463 height 28
click at [953, 33] on button "How it works" at bounding box center [916, 25] width 110 height 31
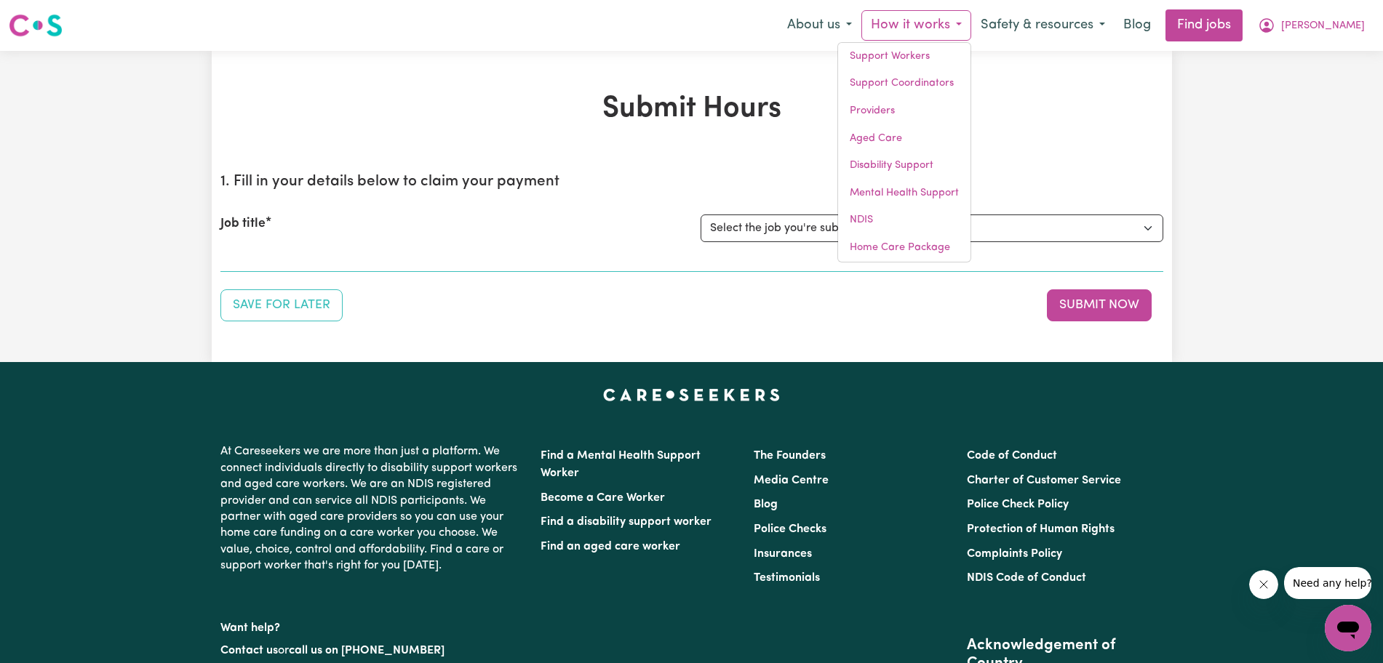
click at [1186, 68] on div "Submit Hours 1. Fill in your details below to claim your payment Job title Sele…" at bounding box center [691, 206] width 1383 height 311
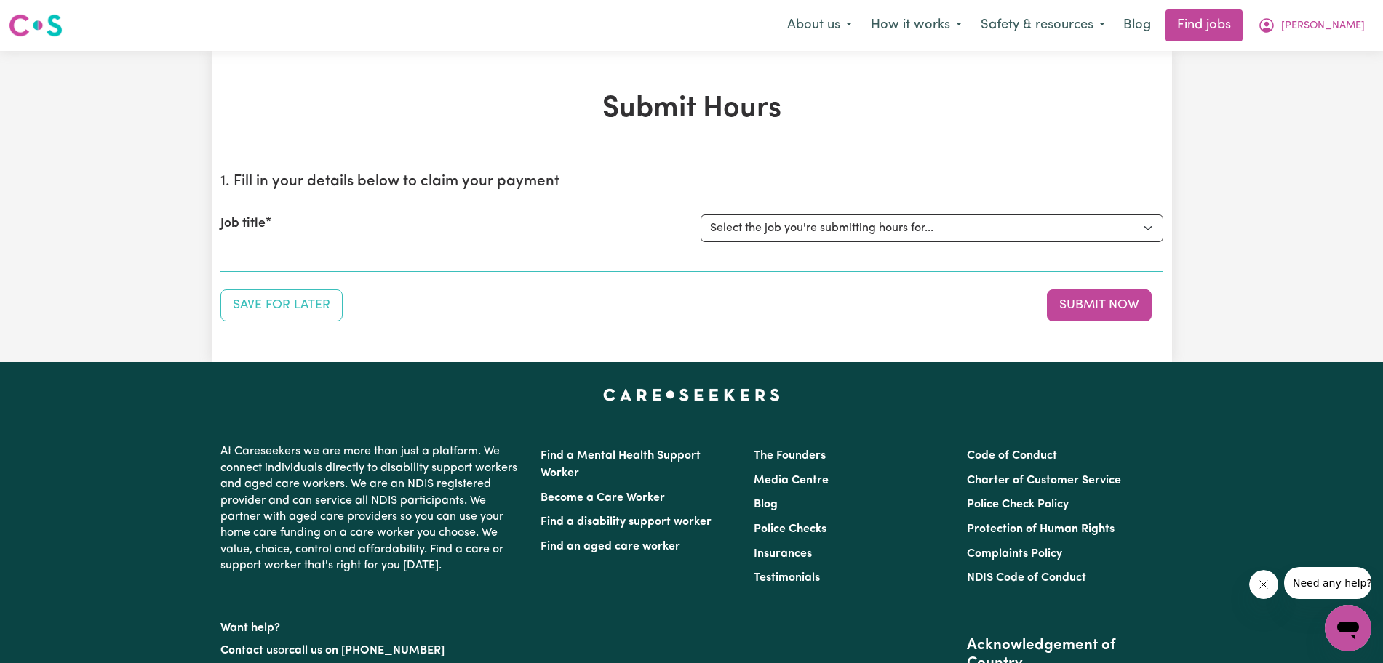
click at [1333, 27] on span "[PERSON_NAME]" at bounding box center [1323, 26] width 84 height 16
click at [961, 39] on button "How it works" at bounding box center [916, 25] width 110 height 31
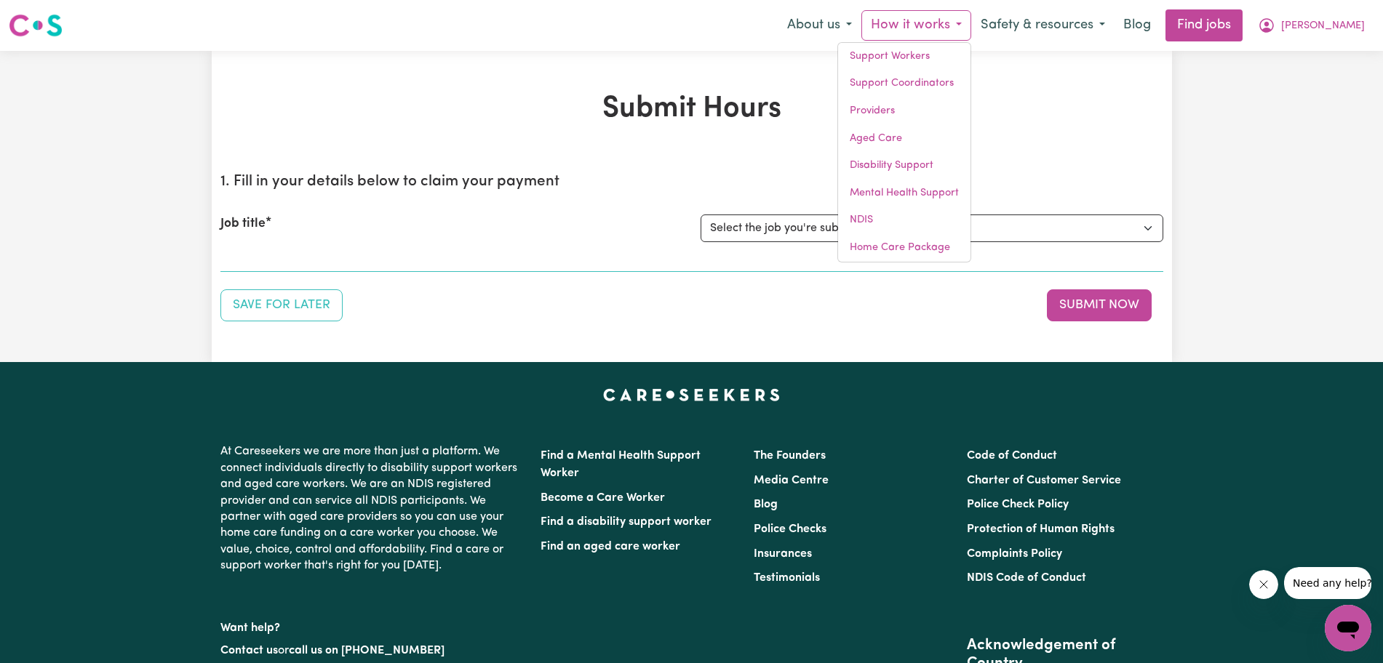
click at [1110, 139] on div "Submit Hours 1. Fill in your details below to claim your payment Job title Sele…" at bounding box center [692, 207] width 960 height 230
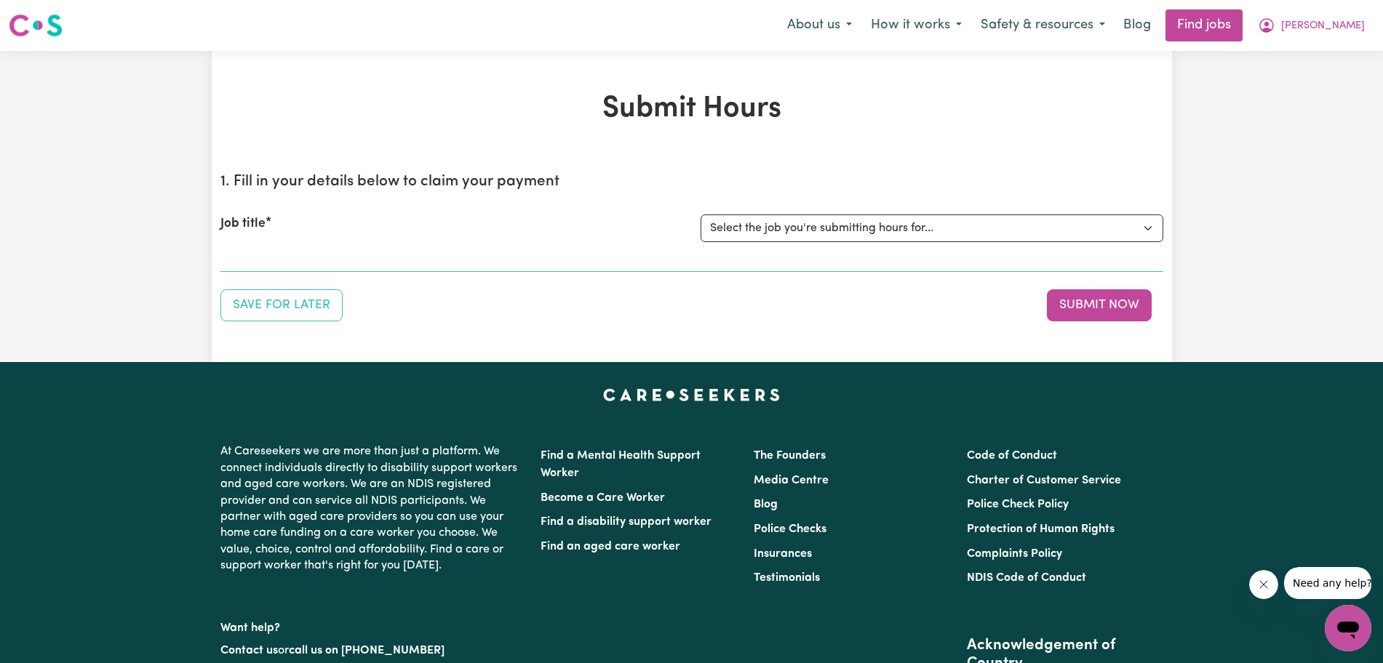
click at [1242, 28] on link "Find jobs" at bounding box center [1203, 25] width 77 height 32
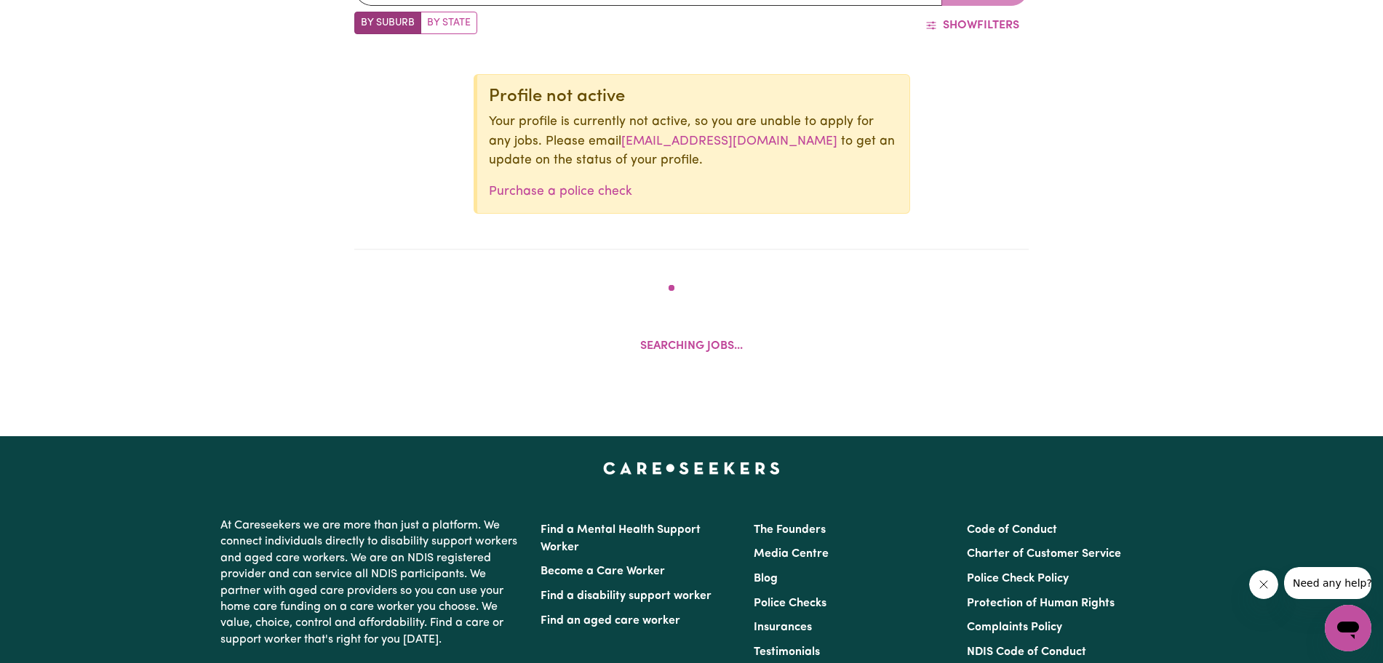
scroll to position [672, 0]
